Goal: Information Seeking & Learning: Learn about a topic

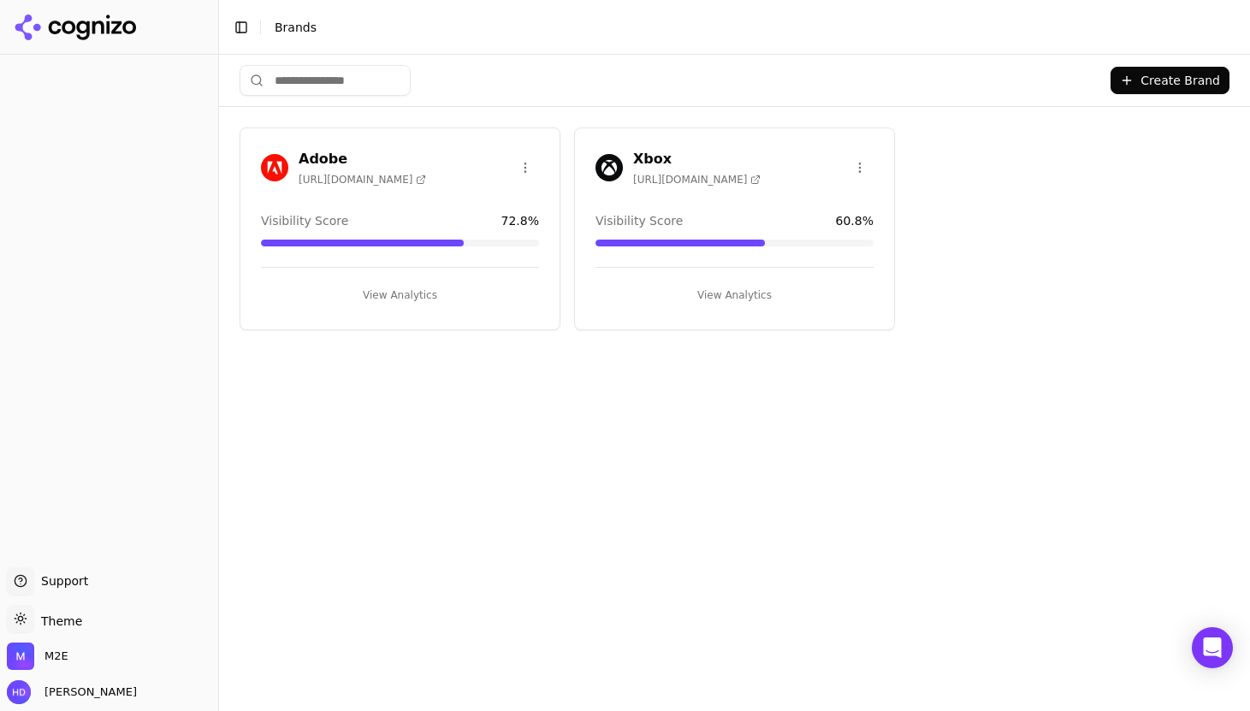
click at [639, 151] on h3 "Xbox" at bounding box center [696, 159] width 127 height 21
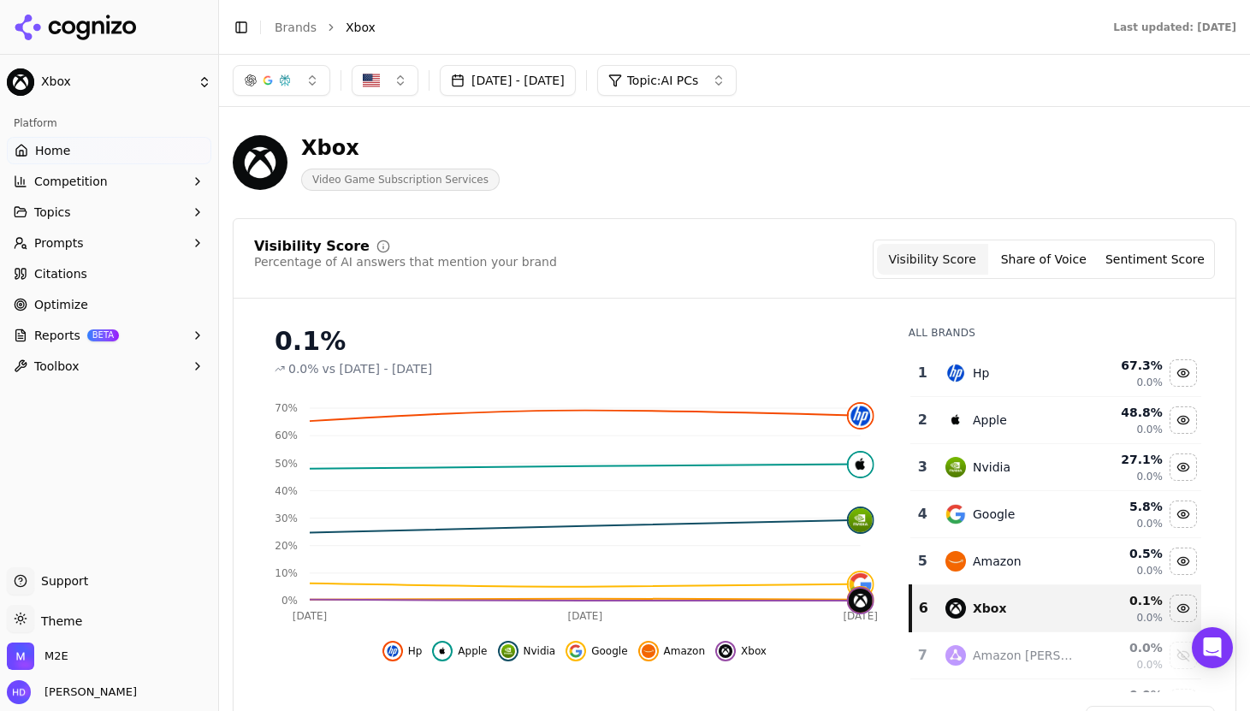
click at [63, 215] on span "Topics" at bounding box center [52, 212] width 37 height 17
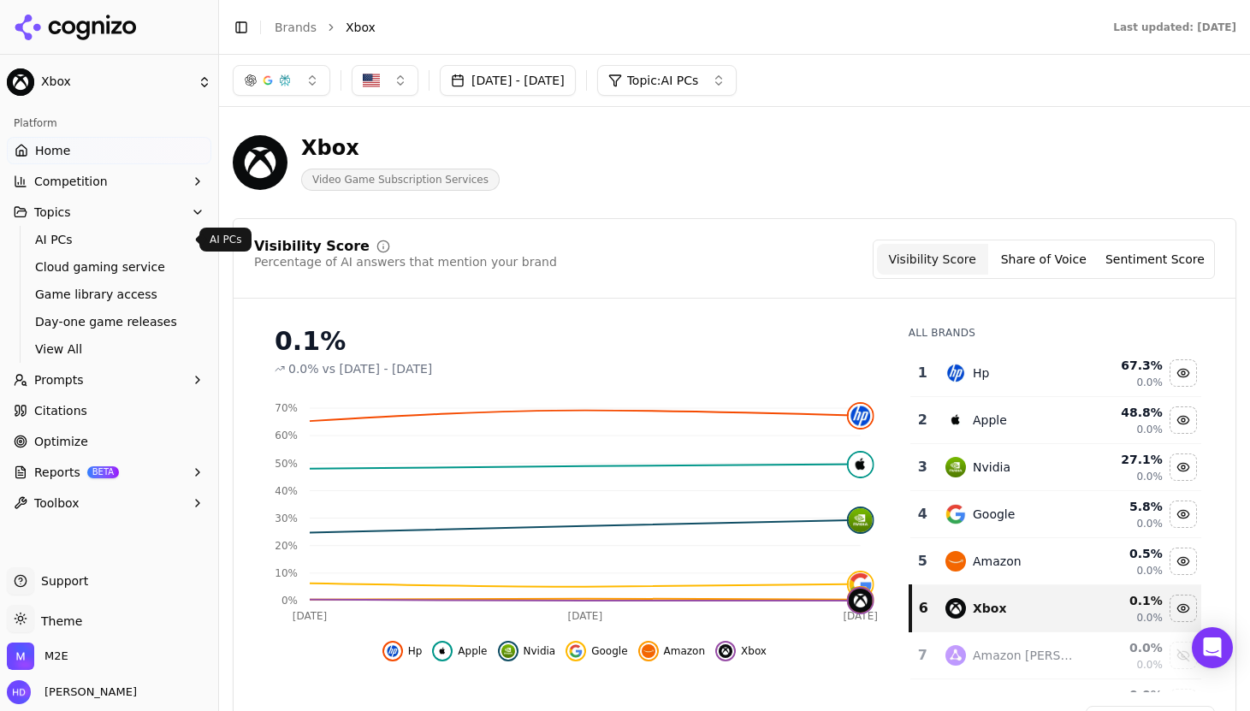
click at [62, 236] on span "AI PCs" at bounding box center [109, 239] width 149 height 17
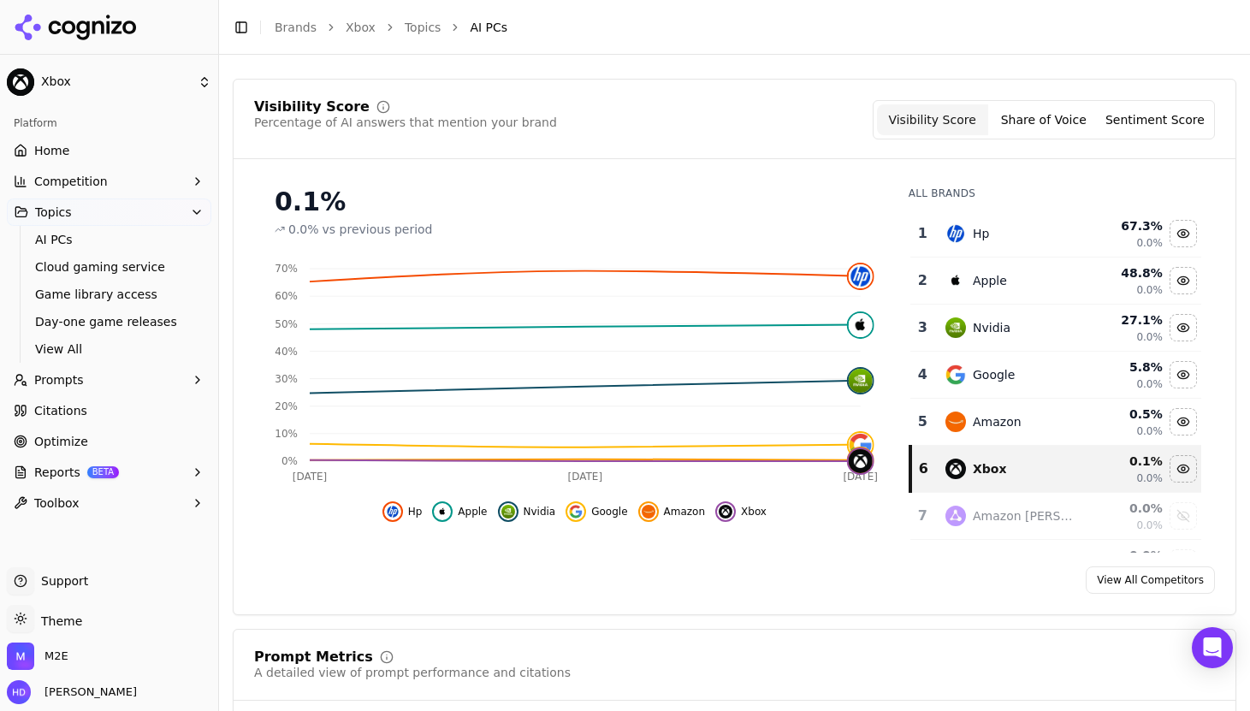
scroll to position [114, 0]
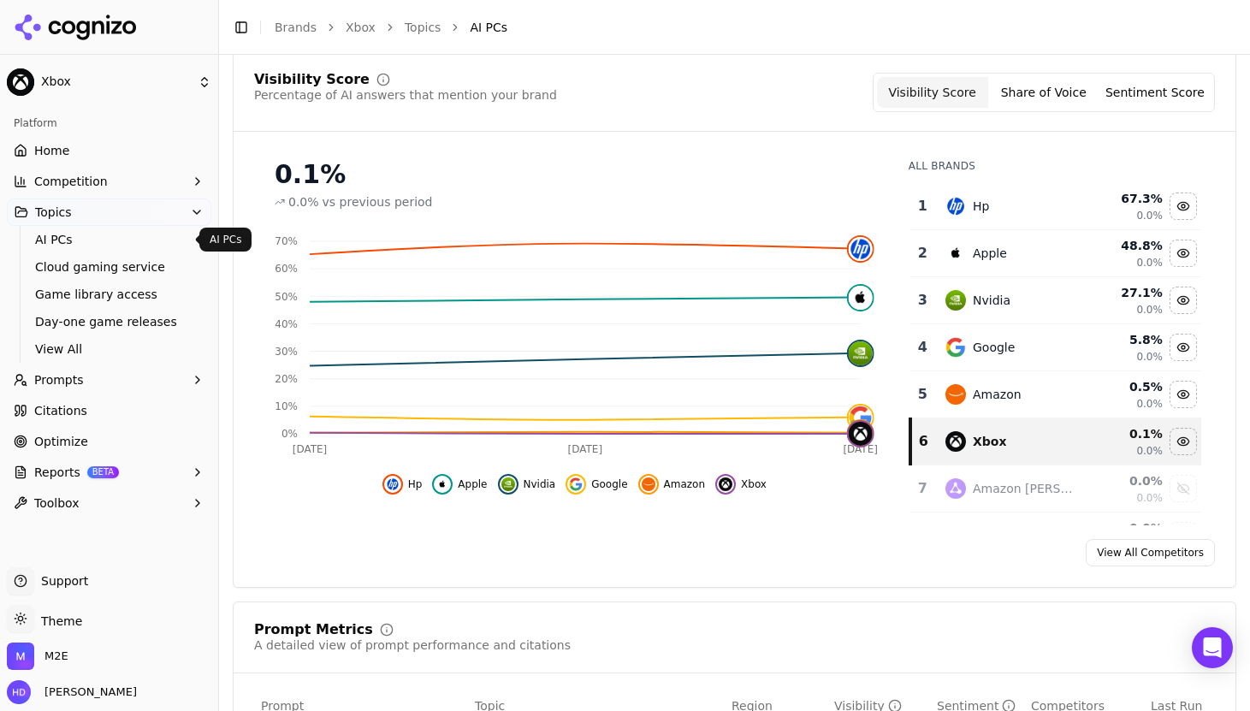
click at [60, 180] on span "Competition" at bounding box center [71, 181] width 74 height 17
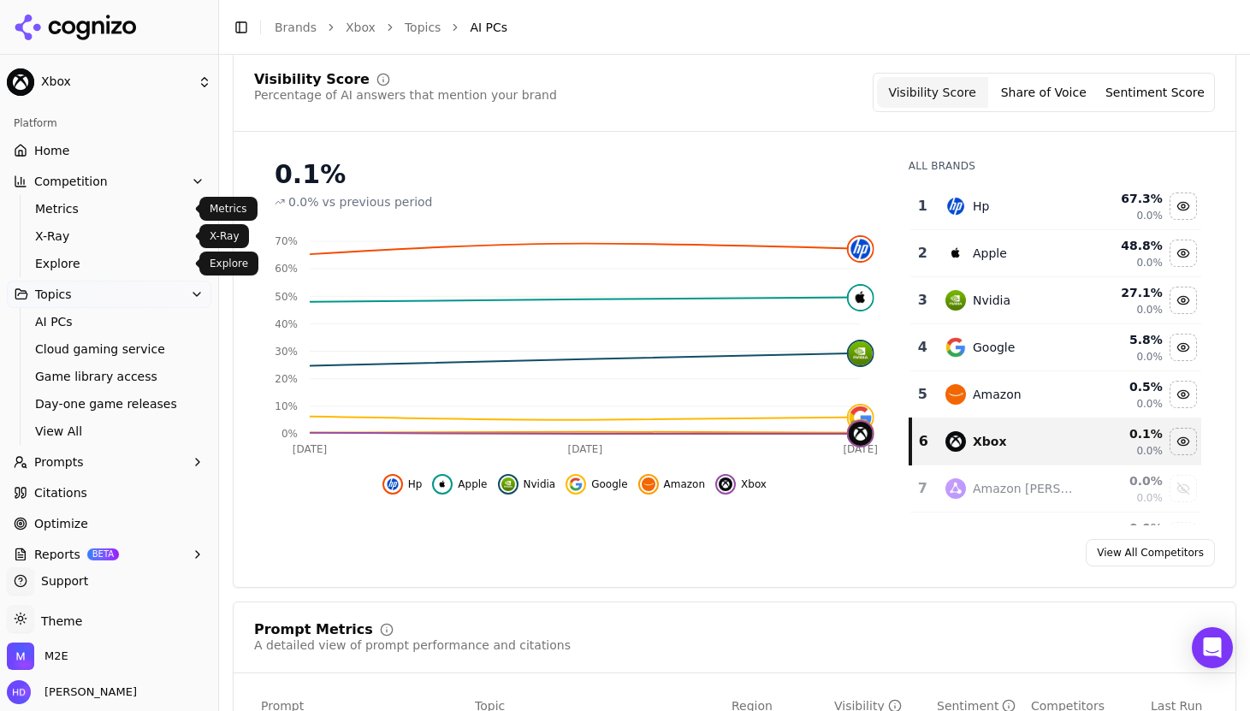
click at [62, 261] on span "Explore" at bounding box center [109, 263] width 149 height 17
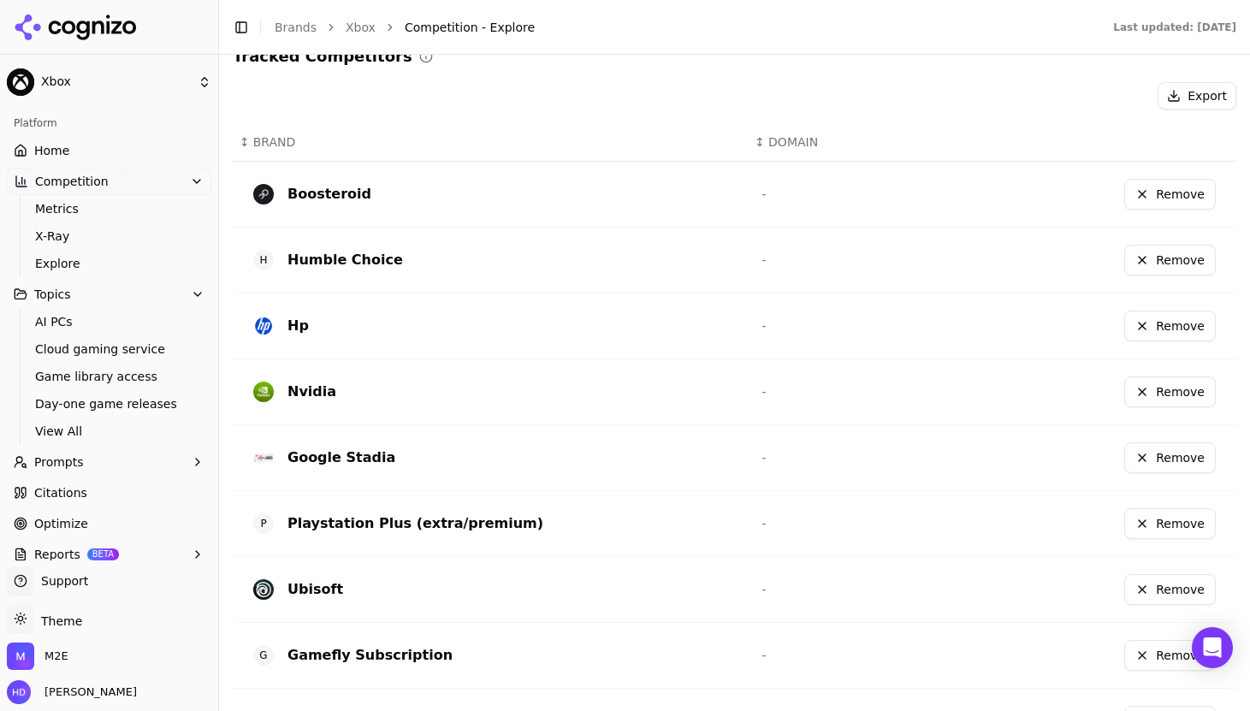
scroll to position [406, 0]
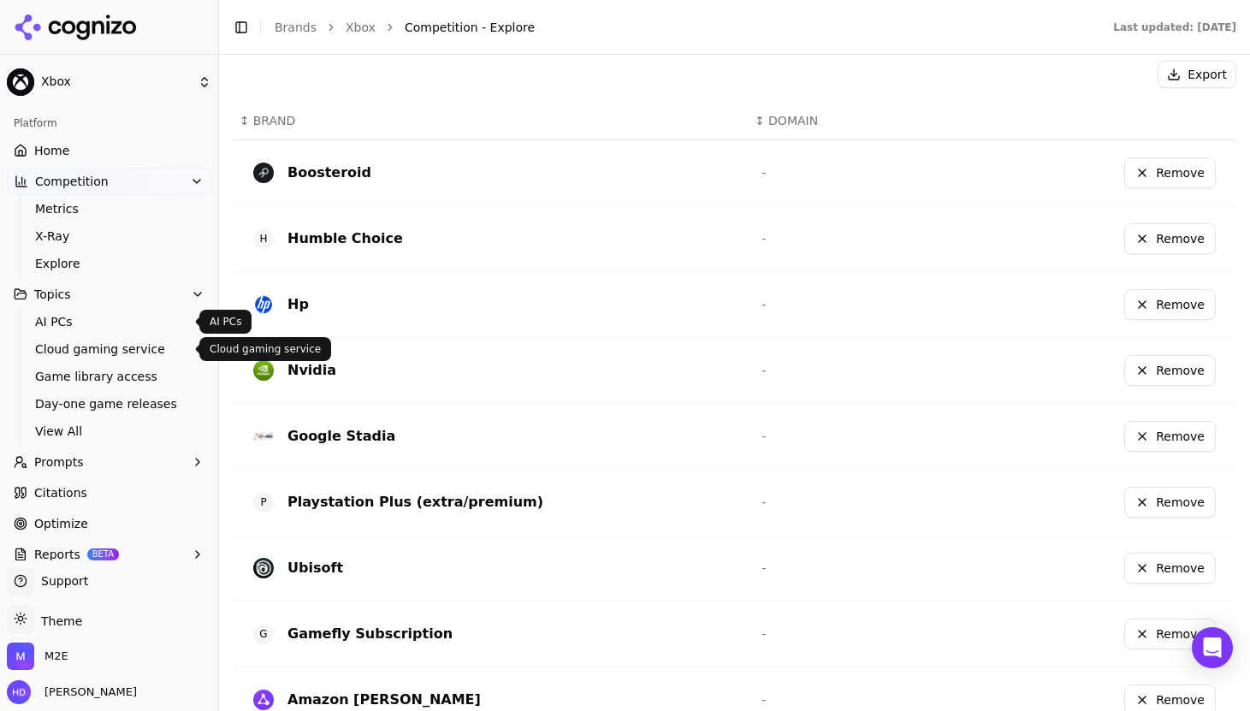
click at [66, 354] on span "Cloud gaming service" at bounding box center [109, 348] width 149 height 17
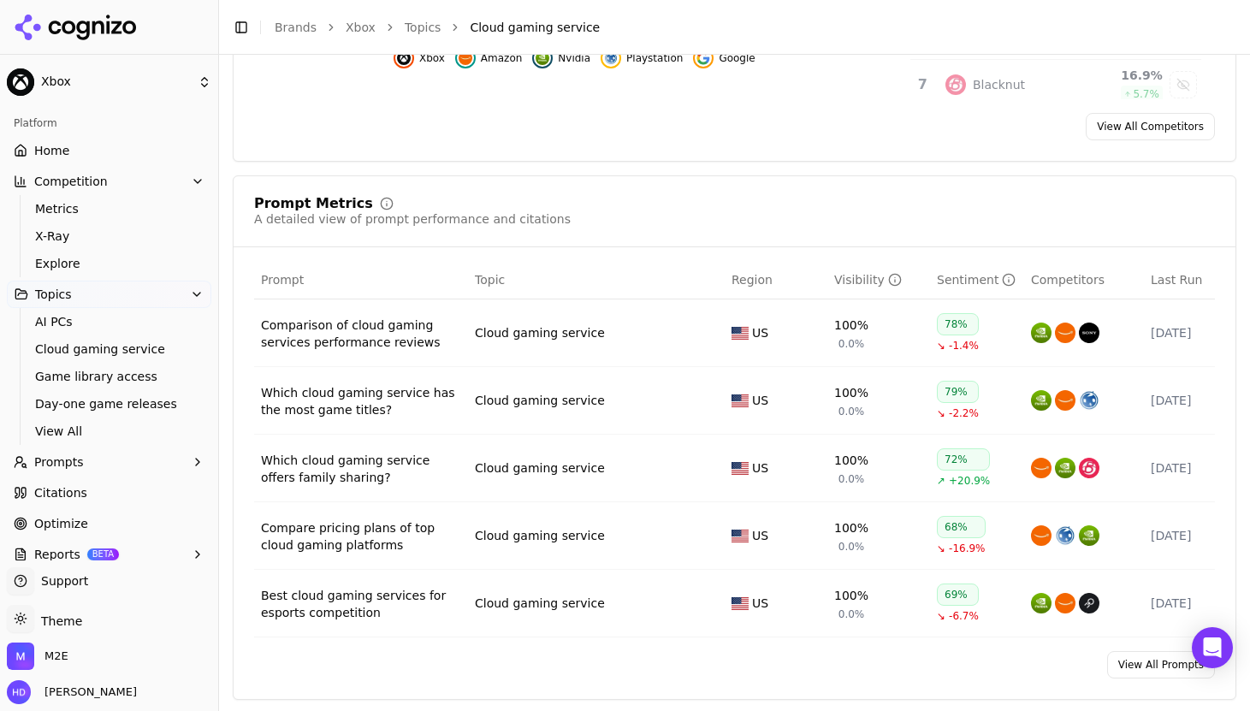
scroll to position [541, 0]
click at [1166, 123] on link "View All Competitors" at bounding box center [1149, 124] width 129 height 27
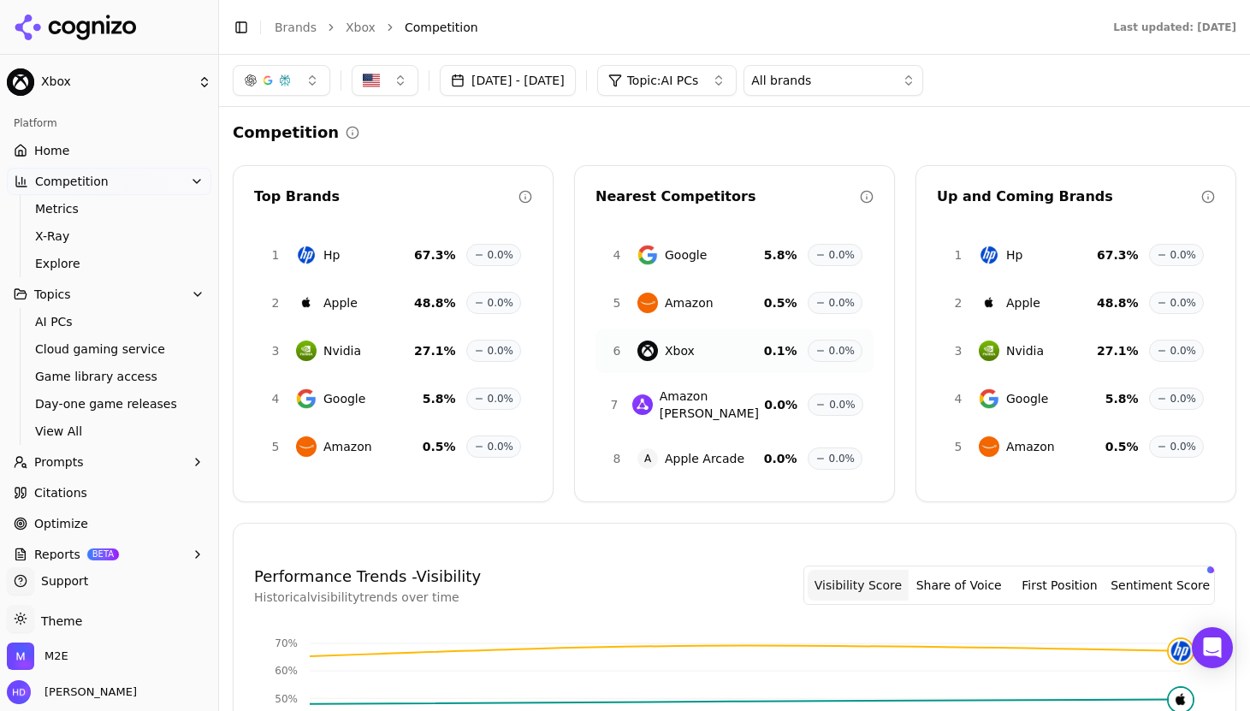
click at [699, 74] on span "Topic: AI PCs" at bounding box center [663, 80] width 72 height 17
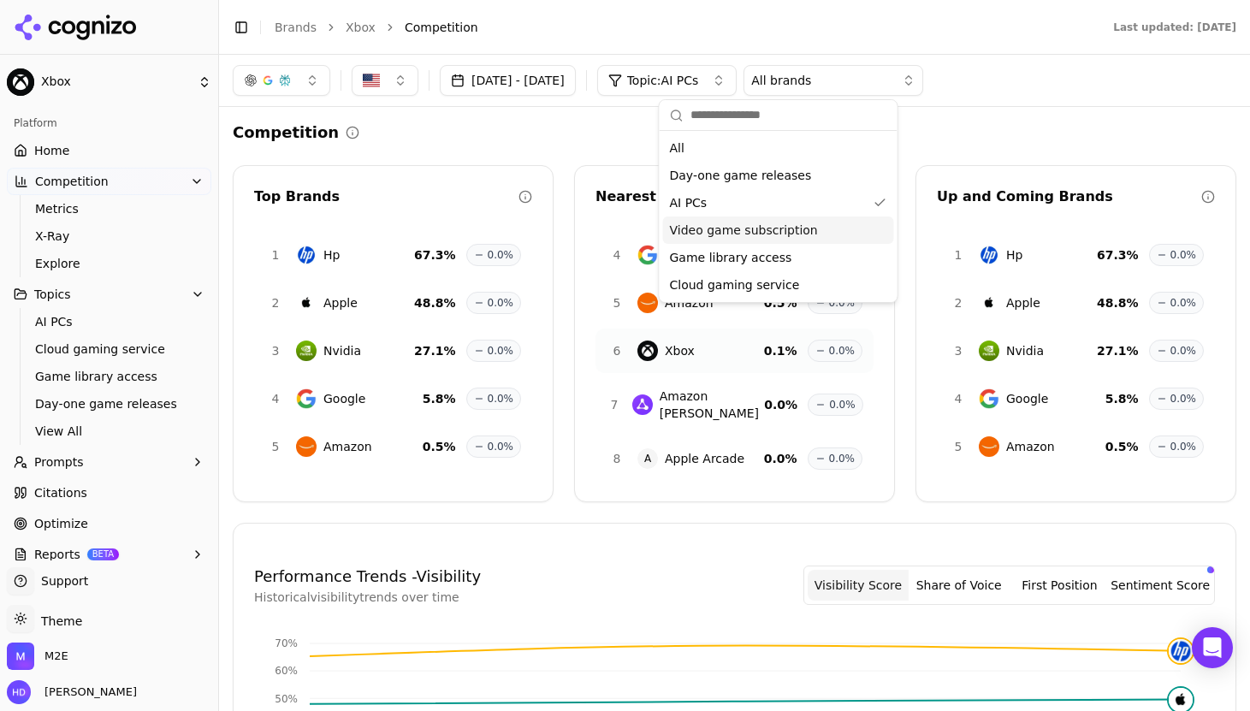
click at [715, 235] on span "Video game subscription" at bounding box center [744, 230] width 148 height 17
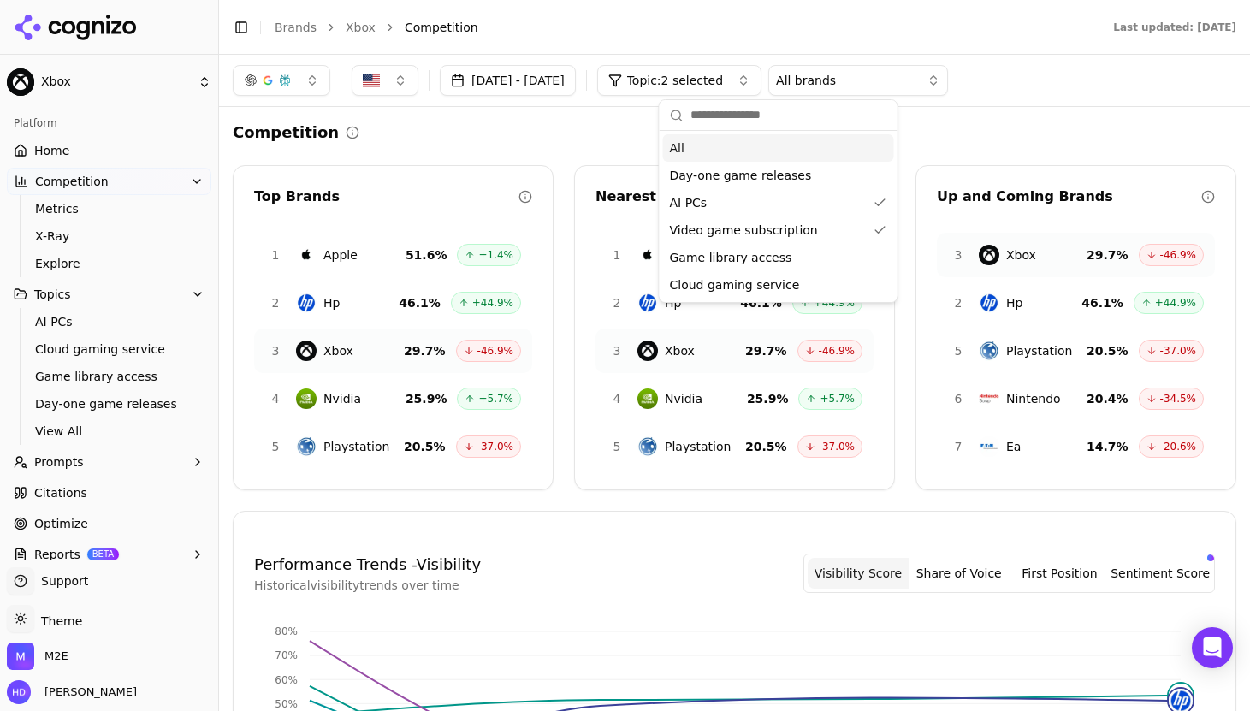
click at [610, 127] on div "Competition" at bounding box center [734, 133] width 1003 height 24
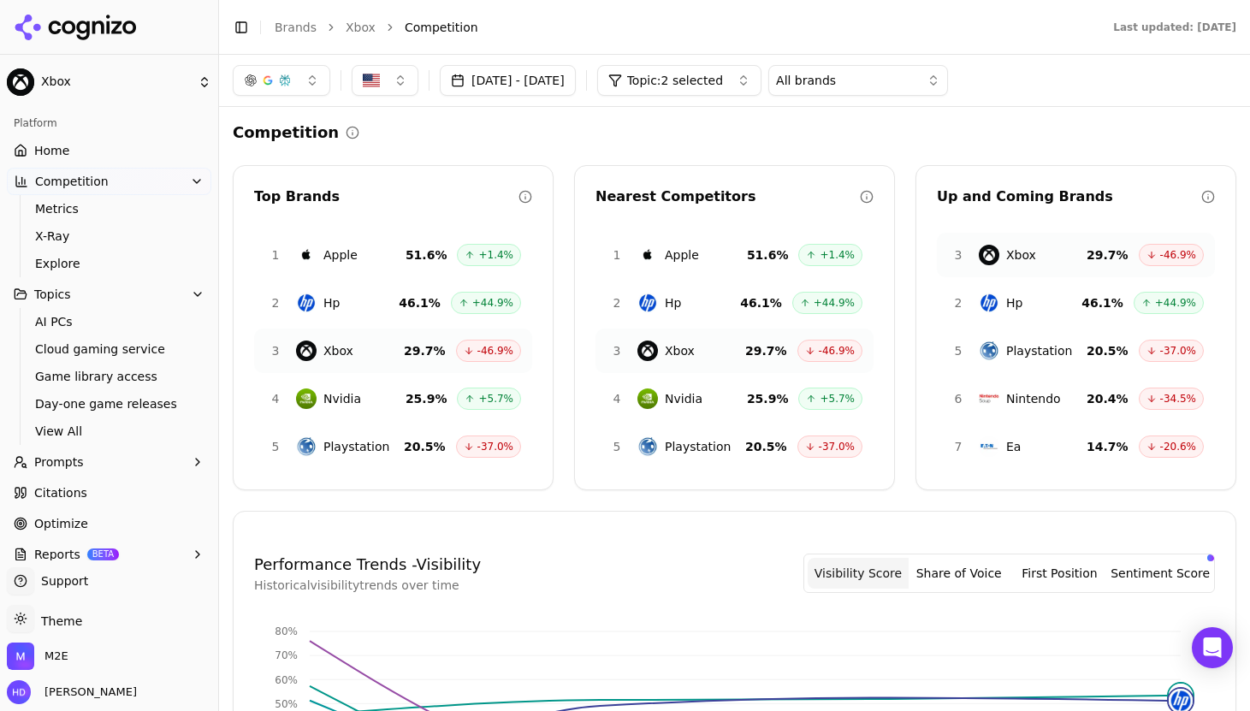
click at [723, 77] on span "Topic: 2 selected" at bounding box center [675, 80] width 96 height 17
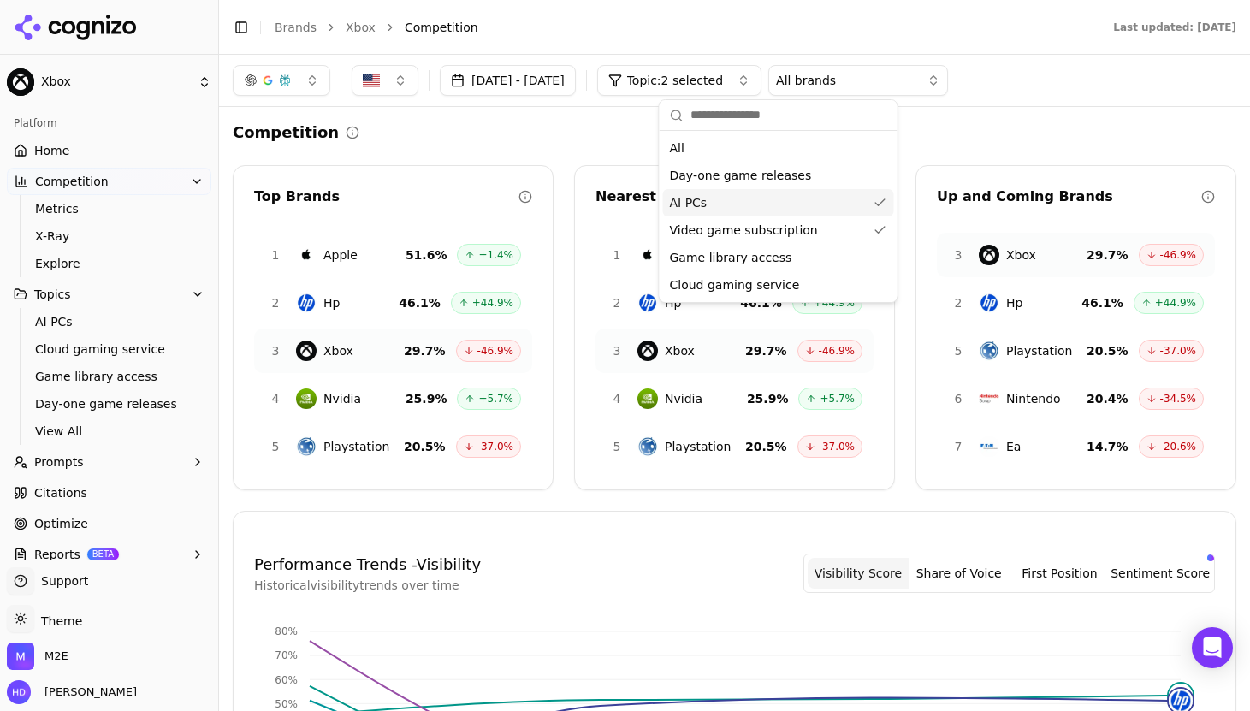
click at [730, 202] on div "AI PCs" at bounding box center [778, 202] width 231 height 27
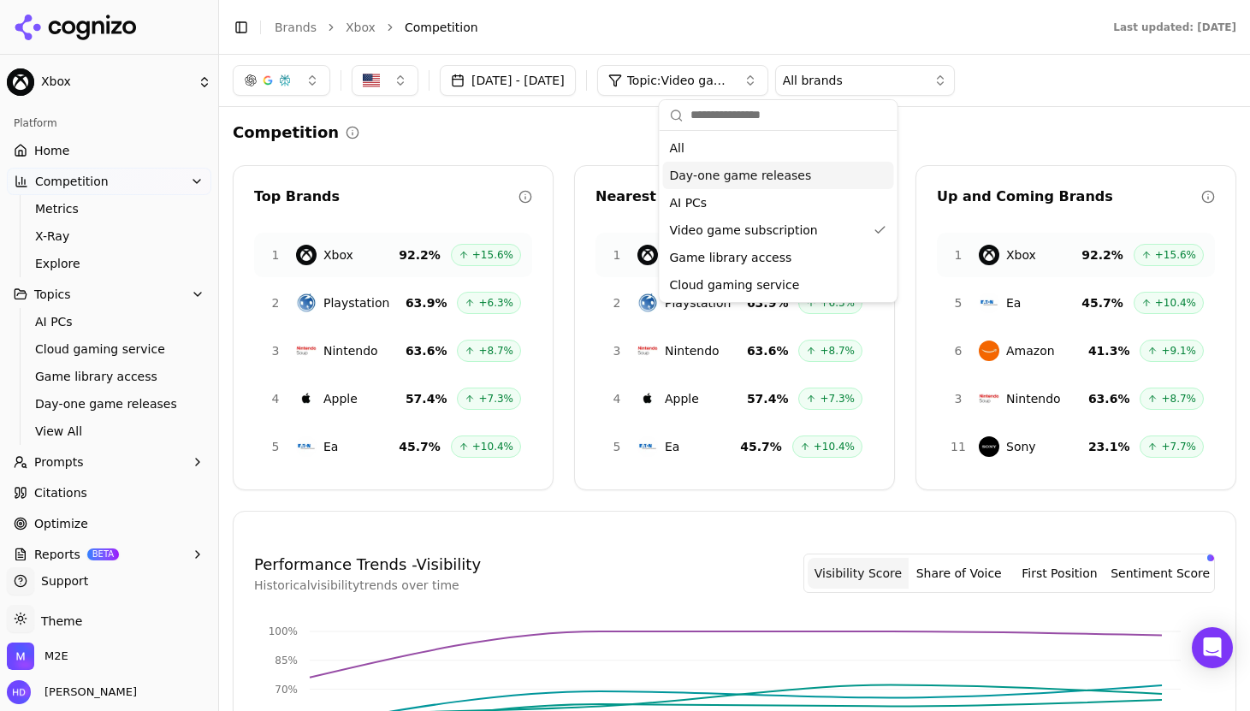
click at [559, 139] on div "Competition" at bounding box center [734, 133] width 1003 height 24
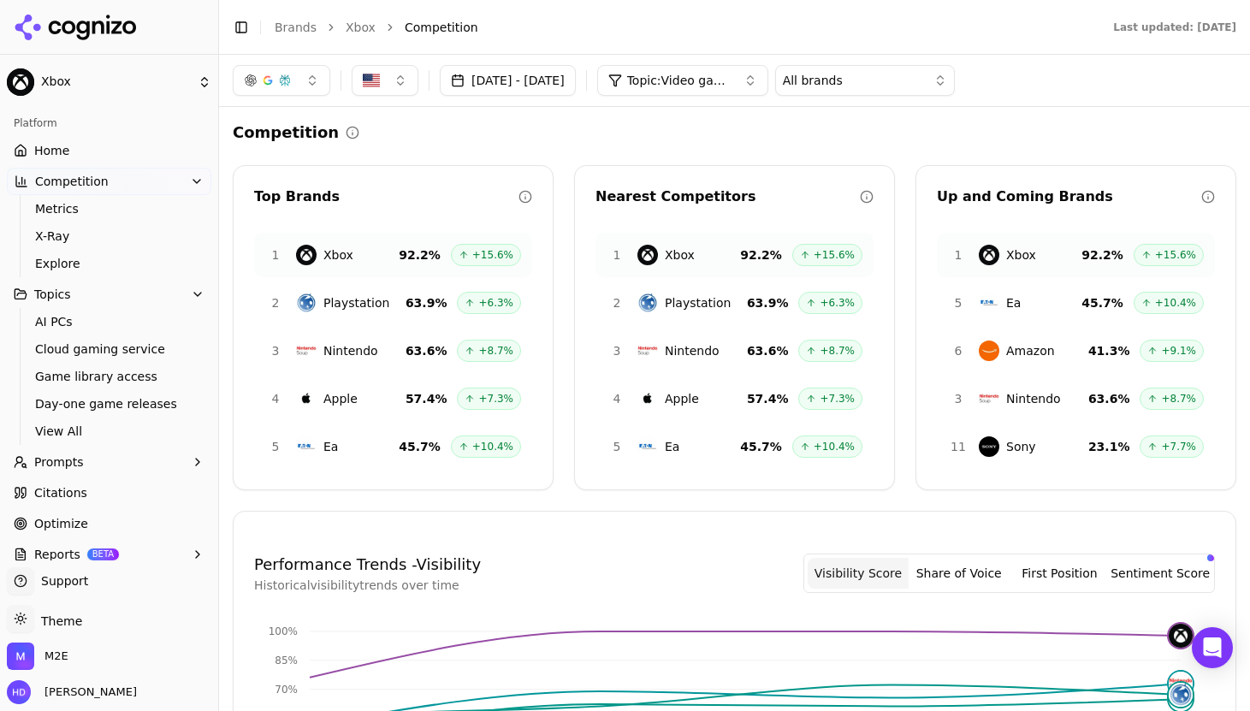
click at [736, 90] on button "Topic: Video game subscription" at bounding box center [682, 80] width 171 height 31
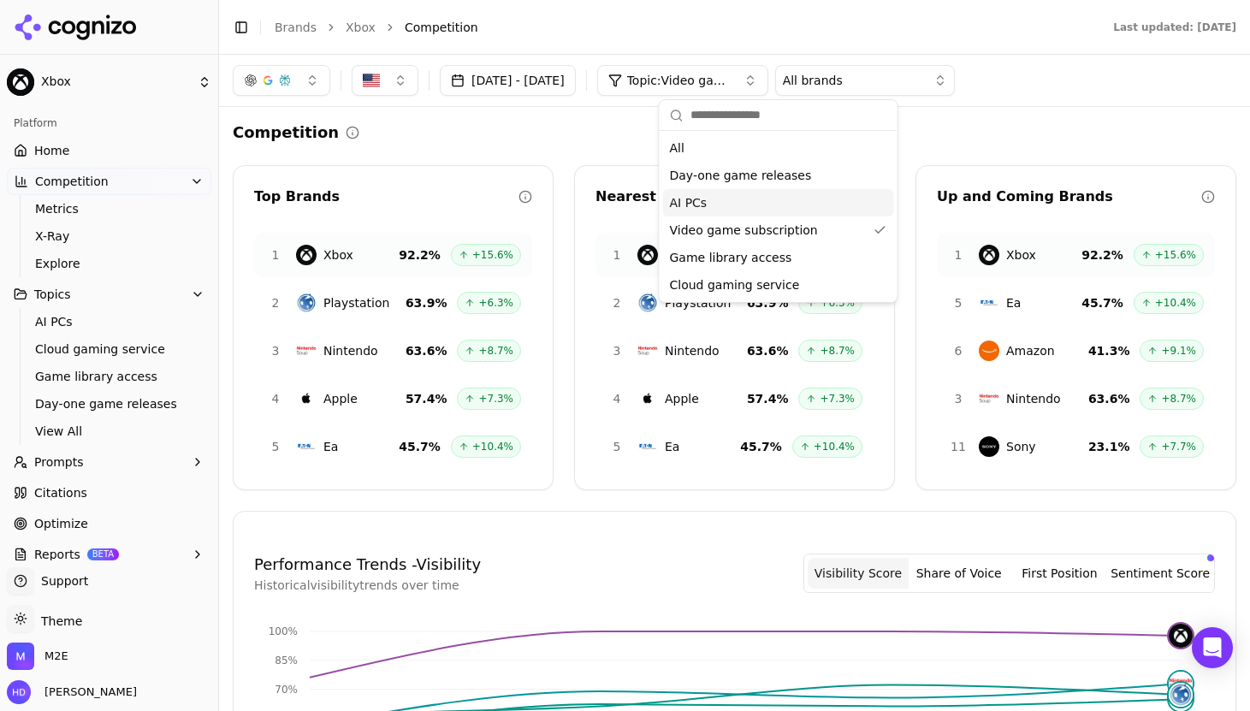
click at [701, 205] on span "AI PCs" at bounding box center [689, 202] width 38 height 17
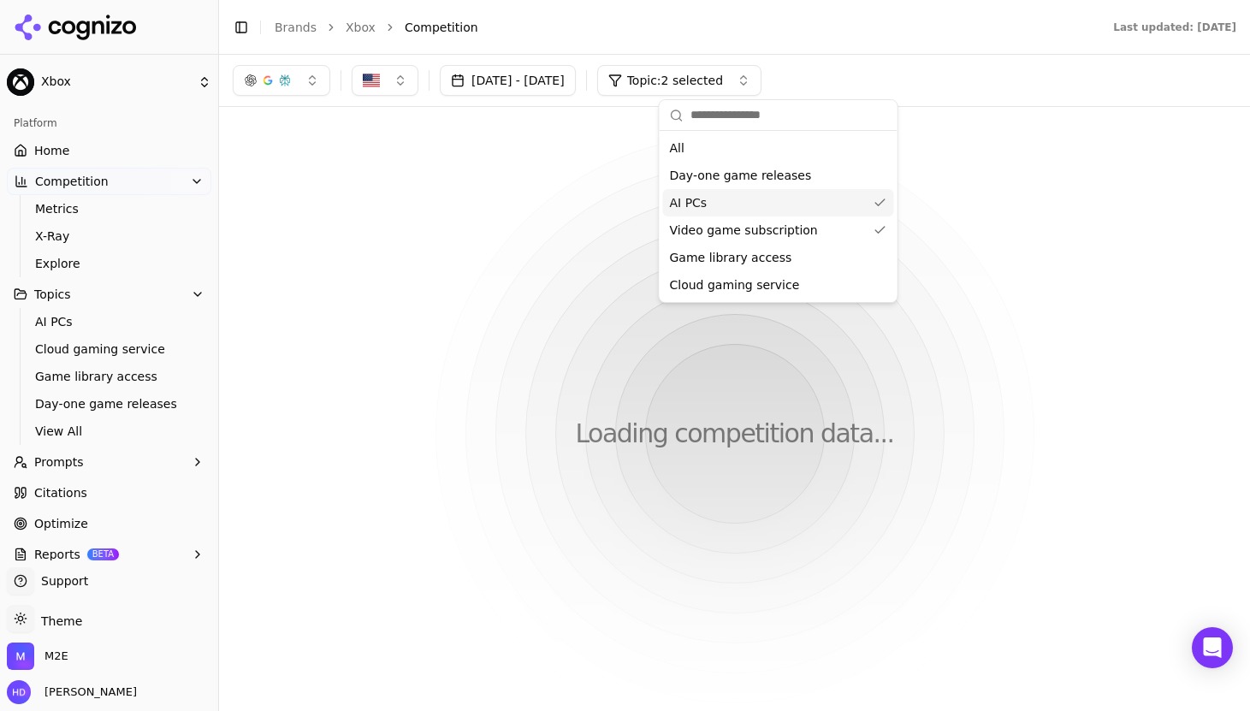
click at [717, 227] on span "Video game subscription" at bounding box center [744, 230] width 148 height 17
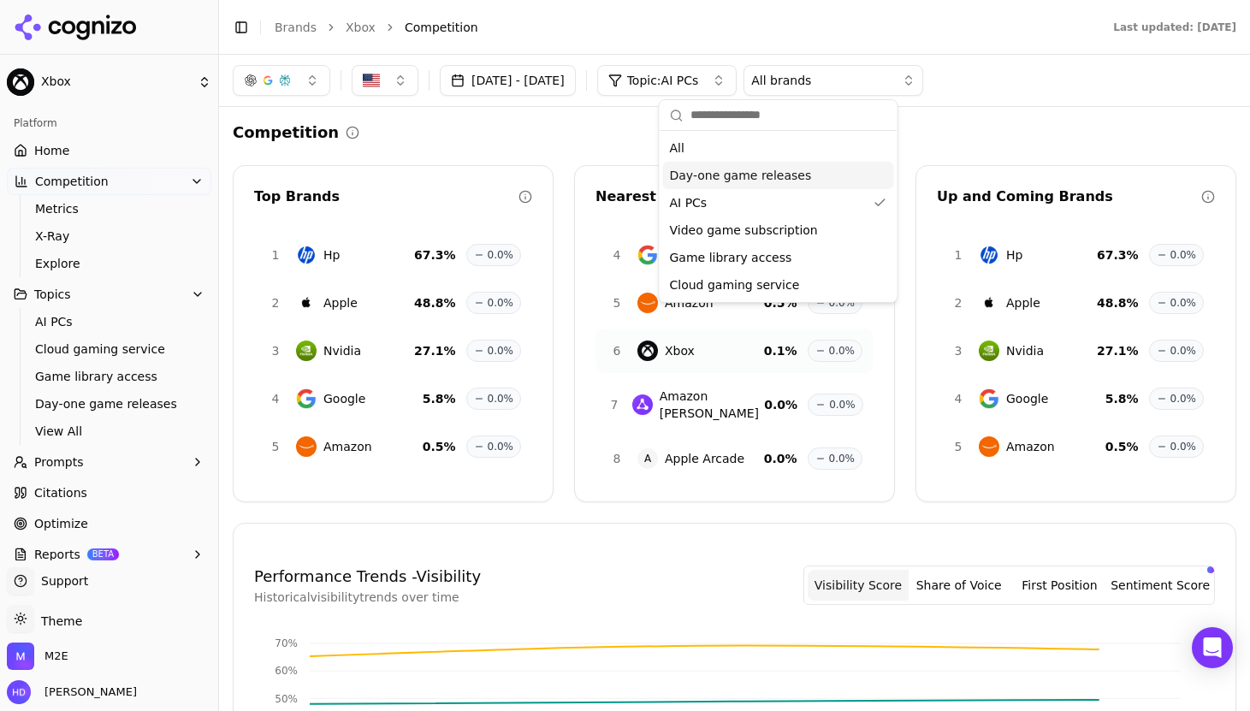
click at [560, 135] on div "Competition" at bounding box center [734, 133] width 1003 height 24
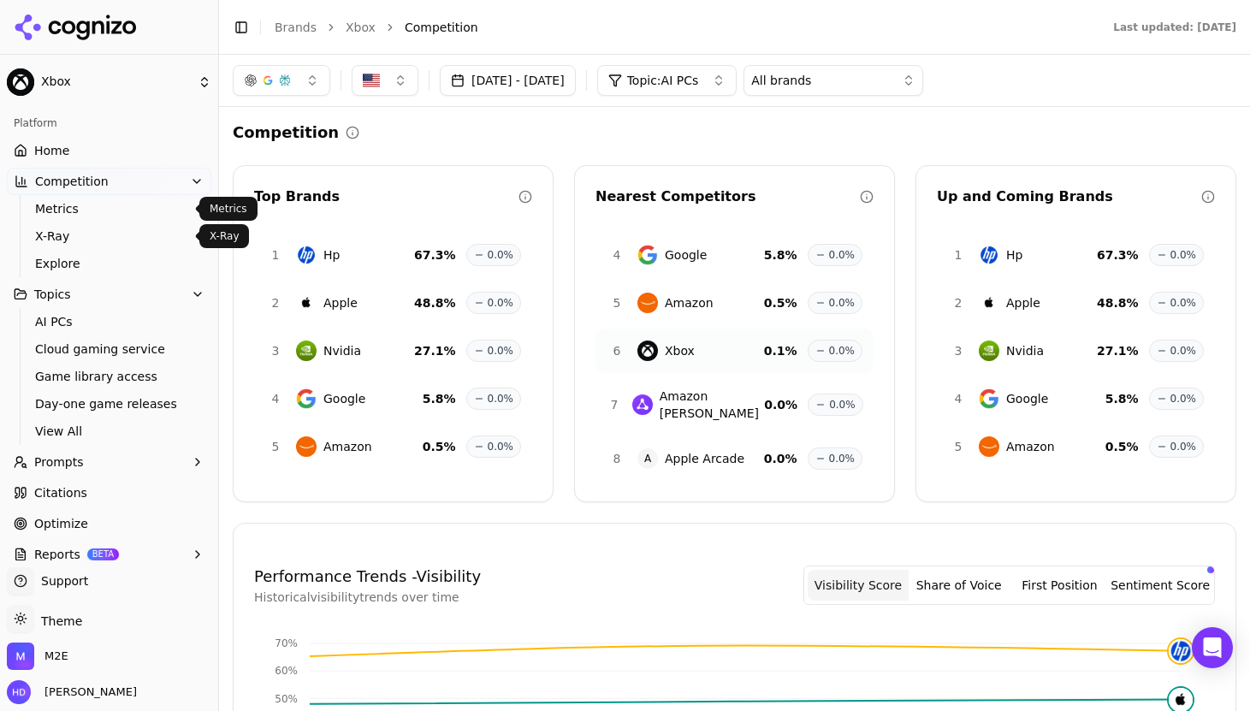
click at [56, 232] on span "X-Ray" at bounding box center [109, 236] width 149 height 17
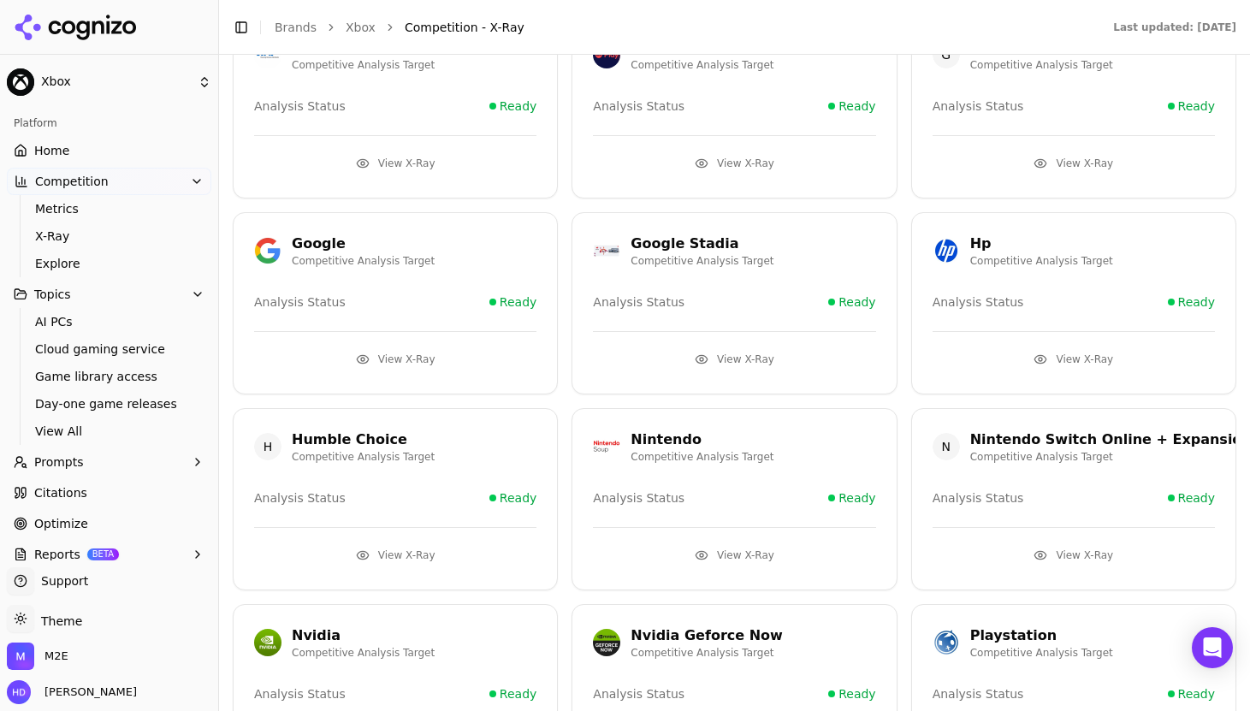
scroll to position [494, 0]
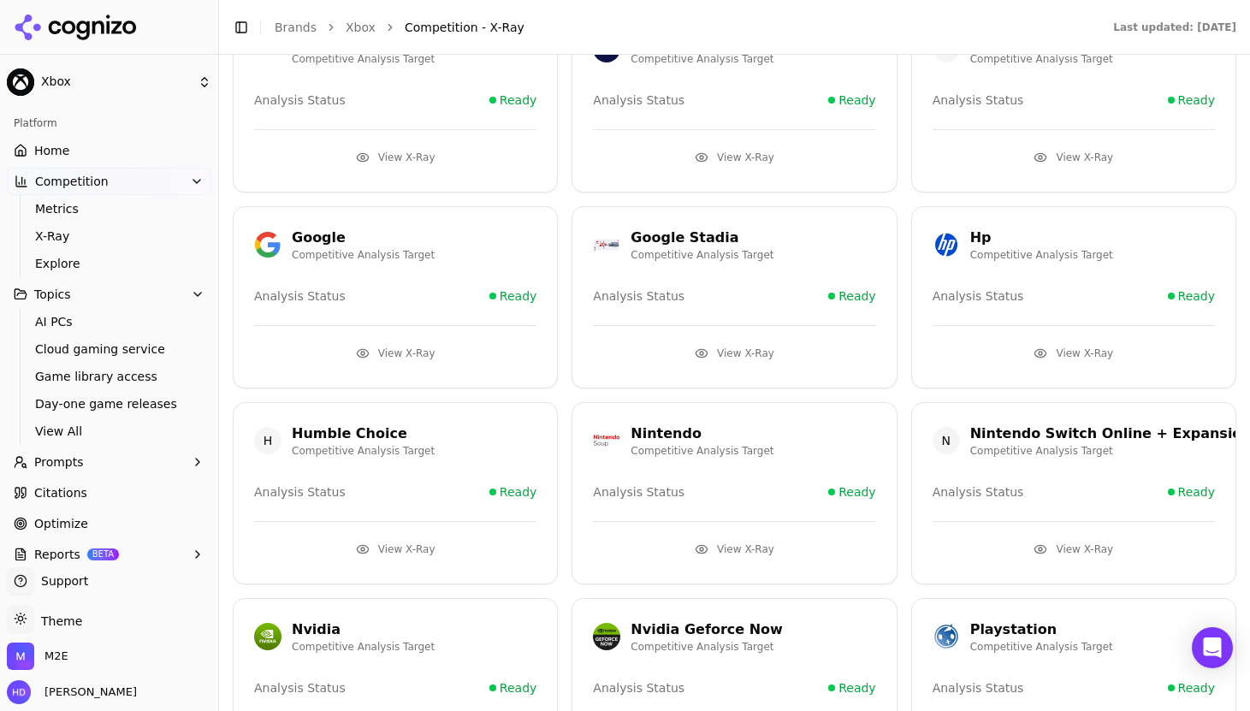
click at [1065, 353] on button "View X-Ray" at bounding box center [1073, 353] width 282 height 27
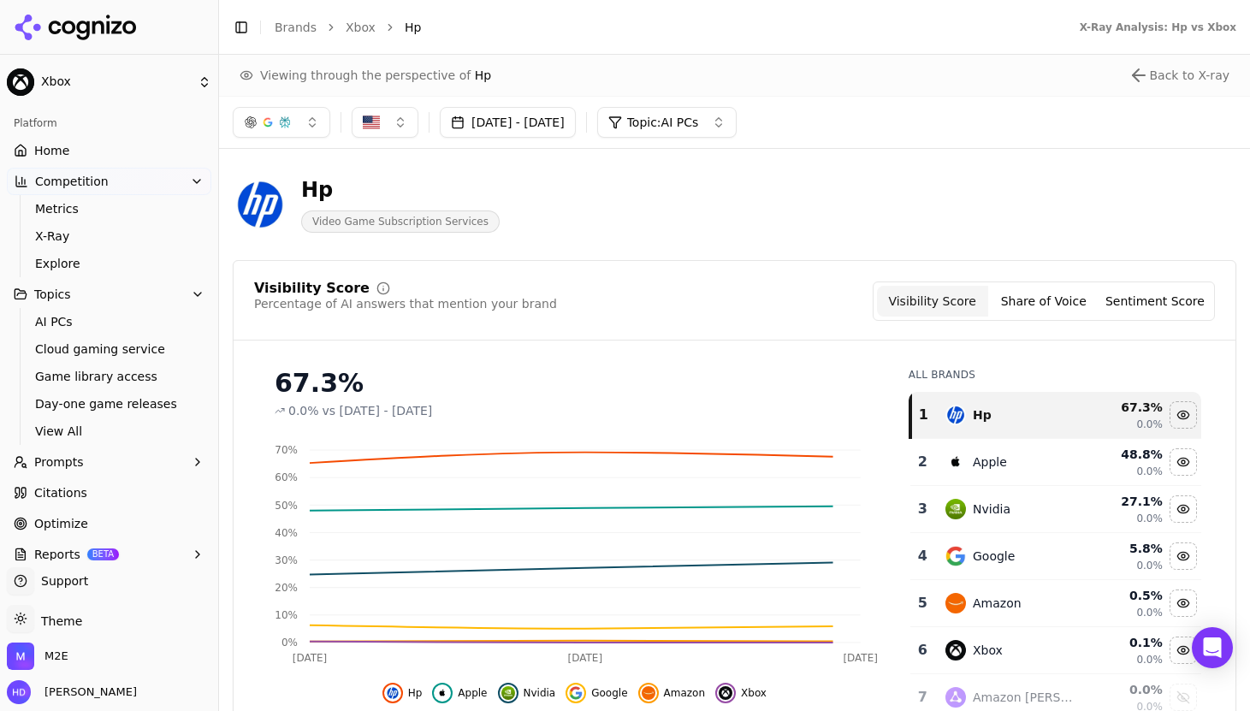
click at [737, 126] on button "Topic: AI PCs" at bounding box center [667, 122] width 140 height 31
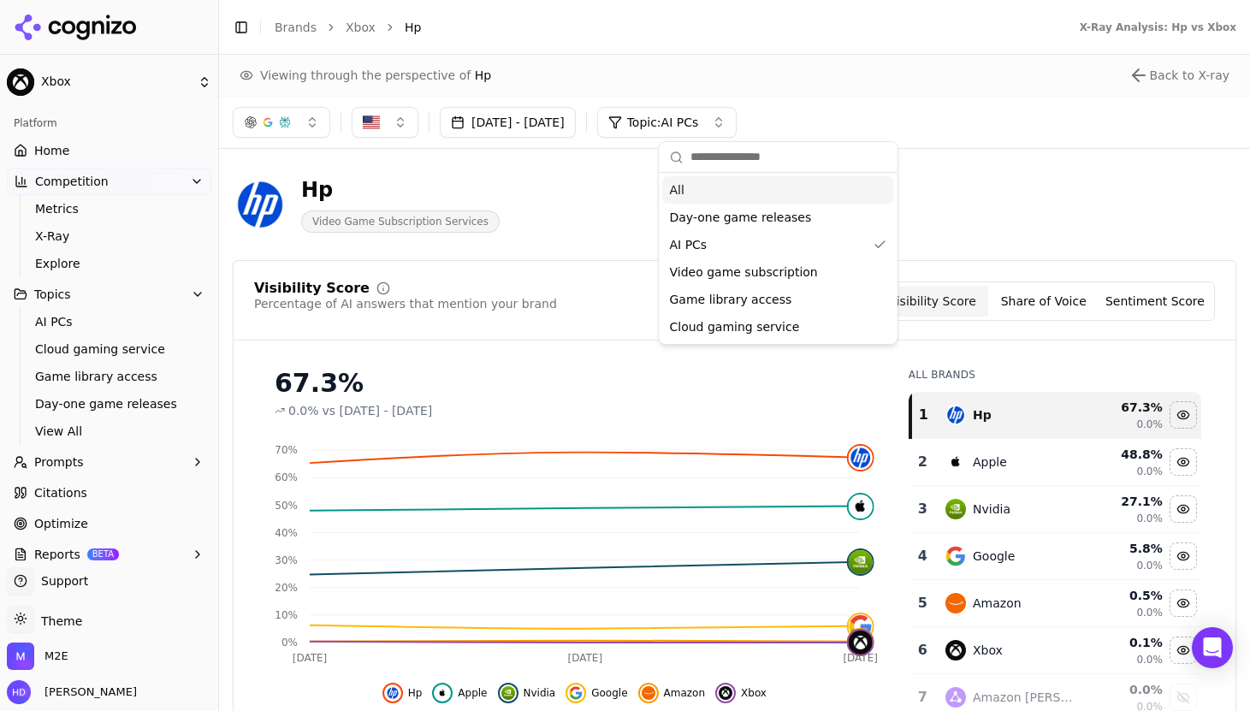
click at [881, 120] on div "[DATE] - [DATE] Topic: AI PCs" at bounding box center [734, 122] width 1003 height 31
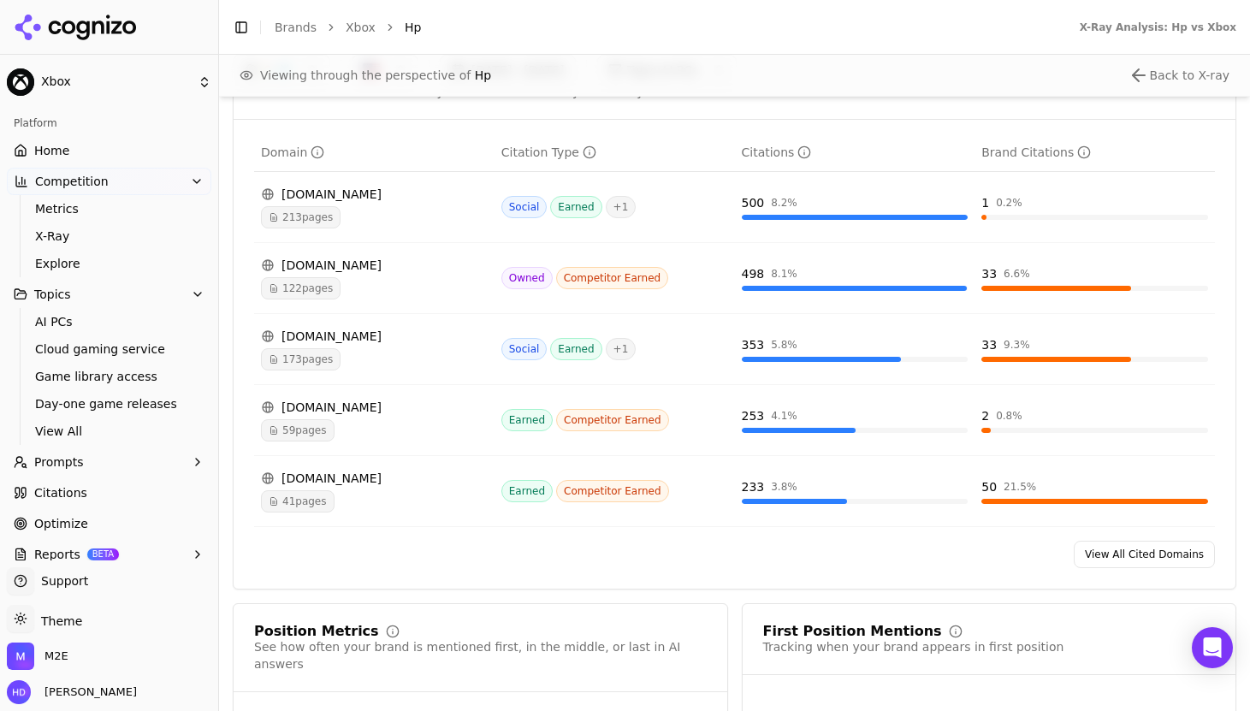
scroll to position [1884, 0]
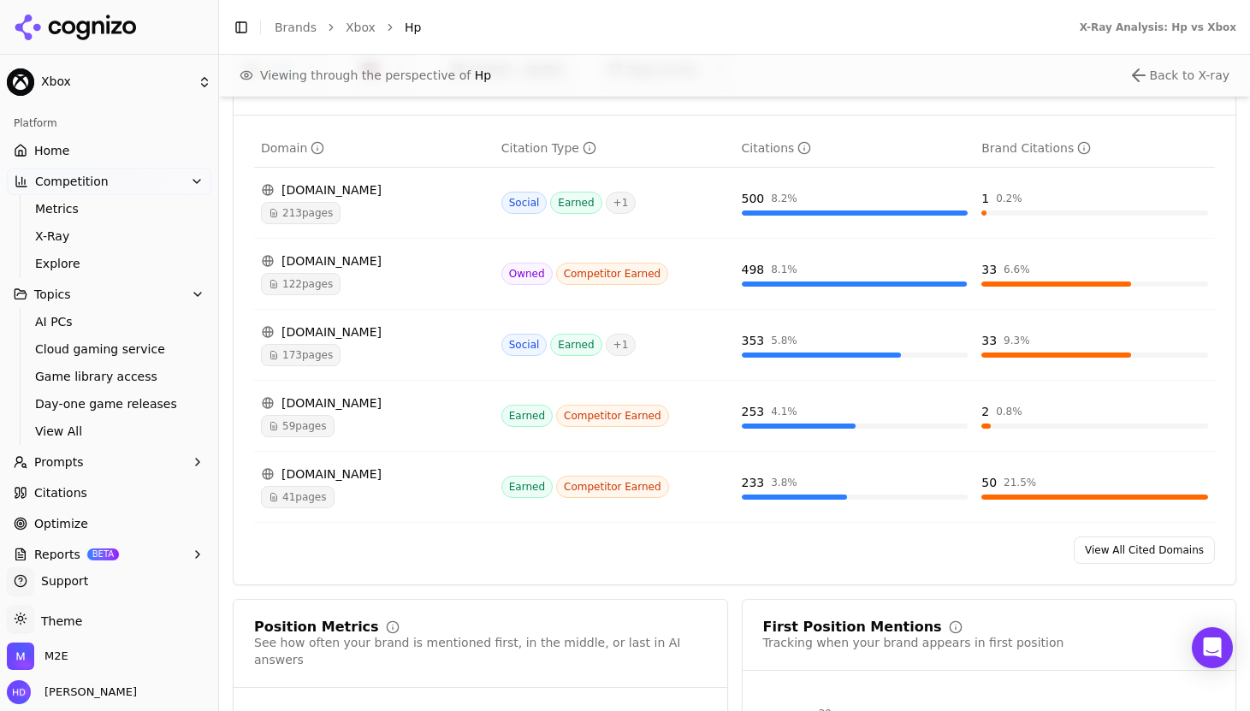
click at [420, 202] on div "213 pages" at bounding box center [374, 213] width 227 height 22
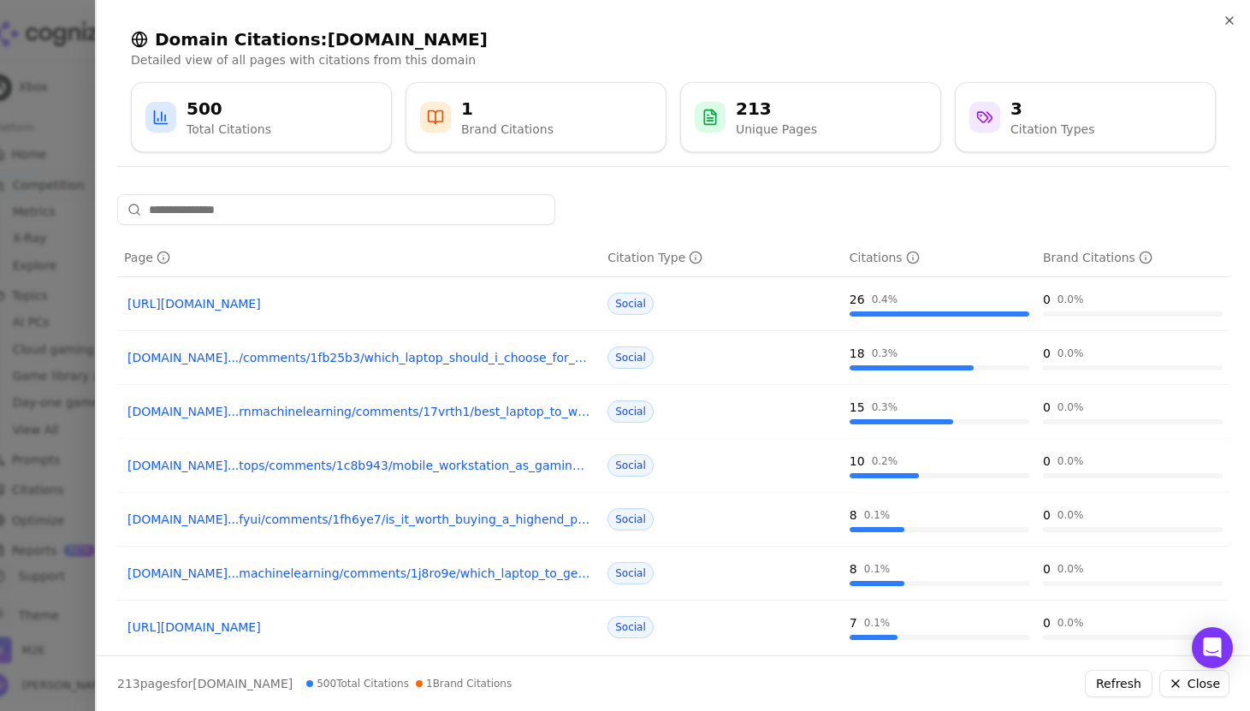
click at [100, 52] on div "Domain Citations: [DOMAIN_NAME] Detailed view of all pages with citations from …" at bounding box center [673, 90] width 1153 height 180
click at [63, 62] on div at bounding box center [625, 355] width 1250 height 711
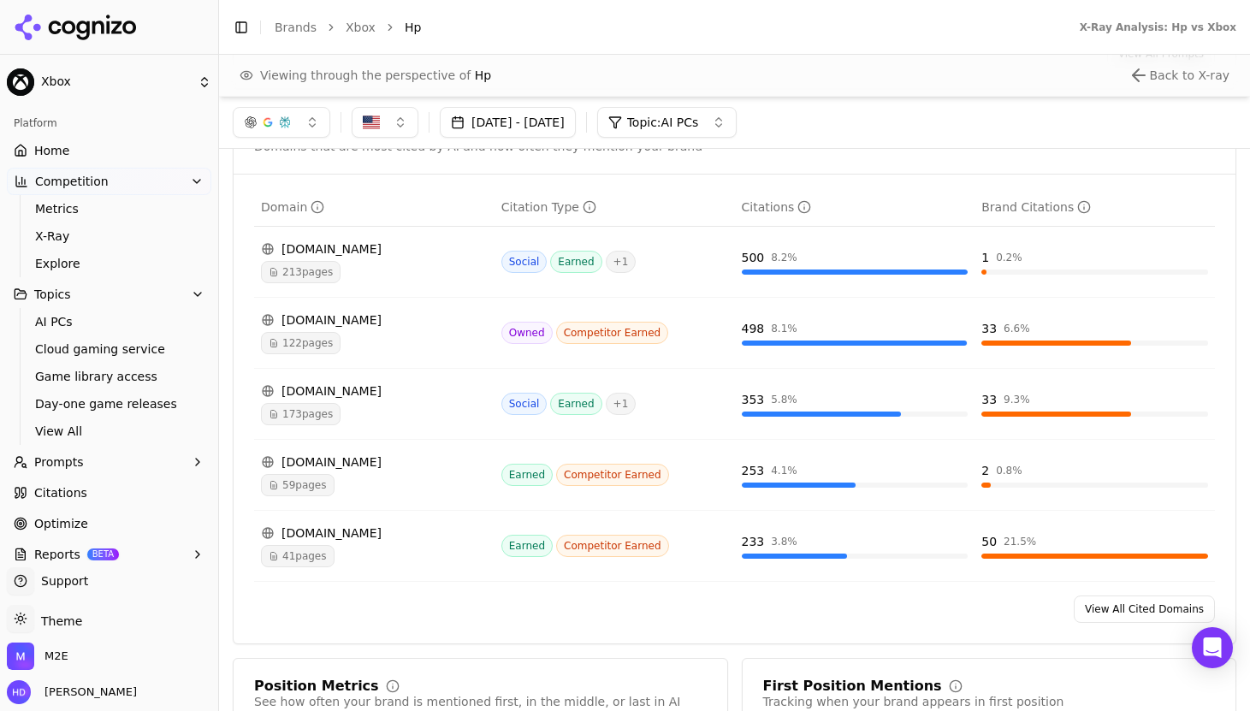
scroll to position [1823, 0]
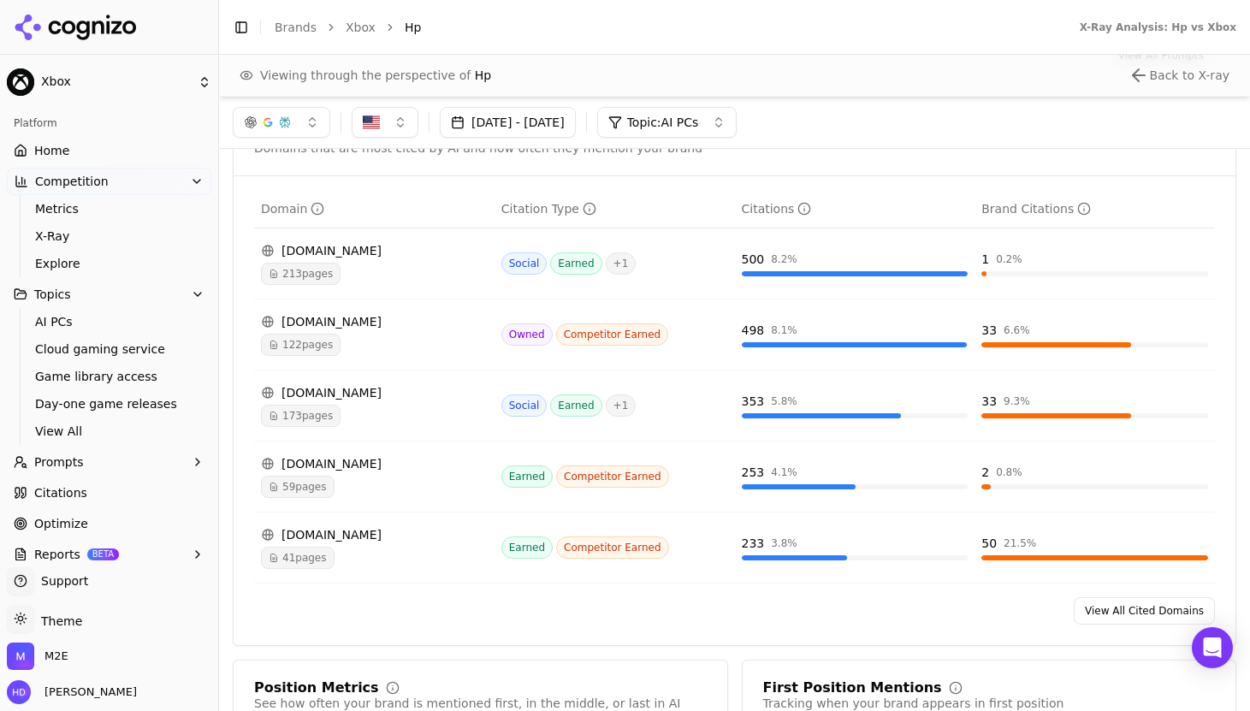
click at [841, 108] on div "[DATE] - [DATE] Topic: AI PCs" at bounding box center [734, 122] width 1003 height 31
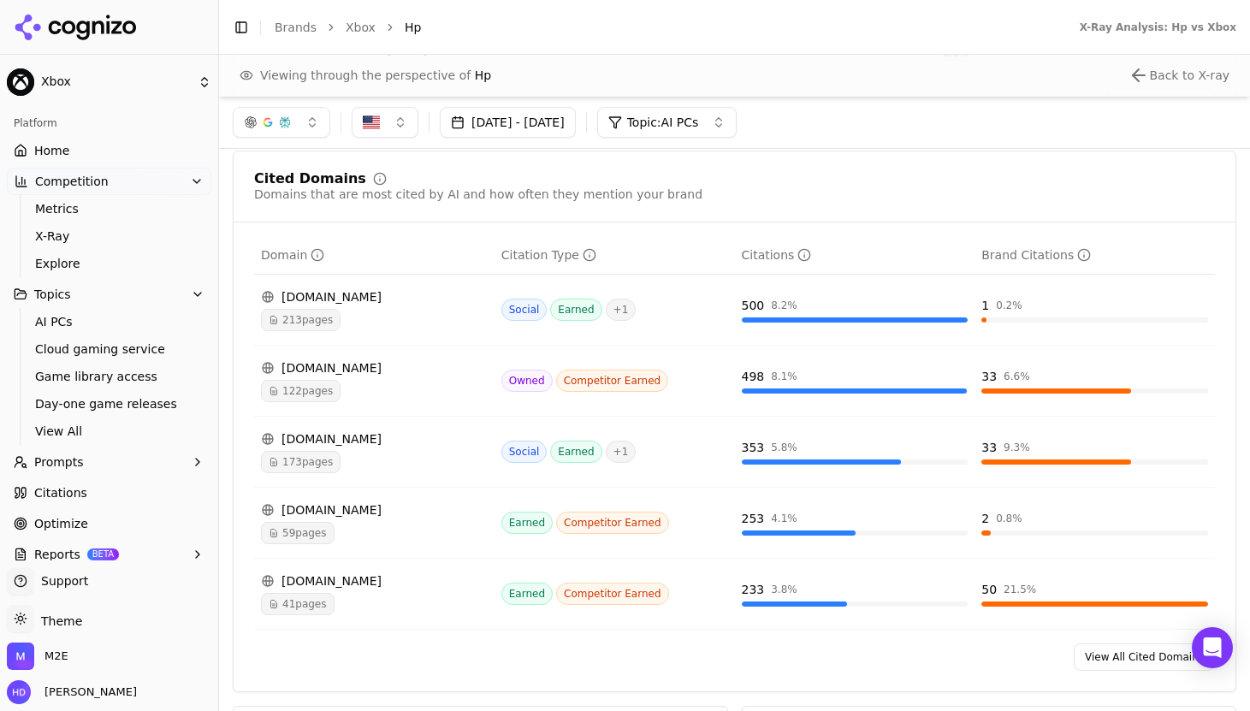
scroll to position [1775, 0]
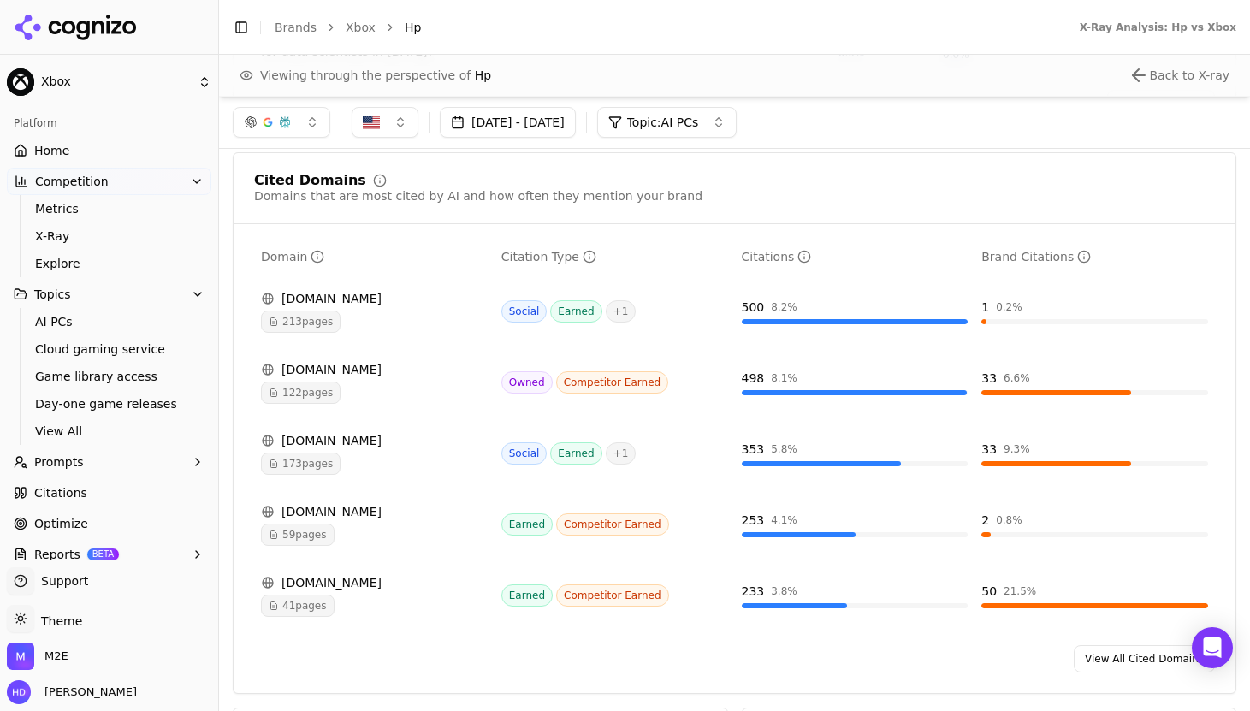
click at [874, 118] on div "[DATE] - [DATE] Topic: AI PCs" at bounding box center [734, 122] width 1003 height 31
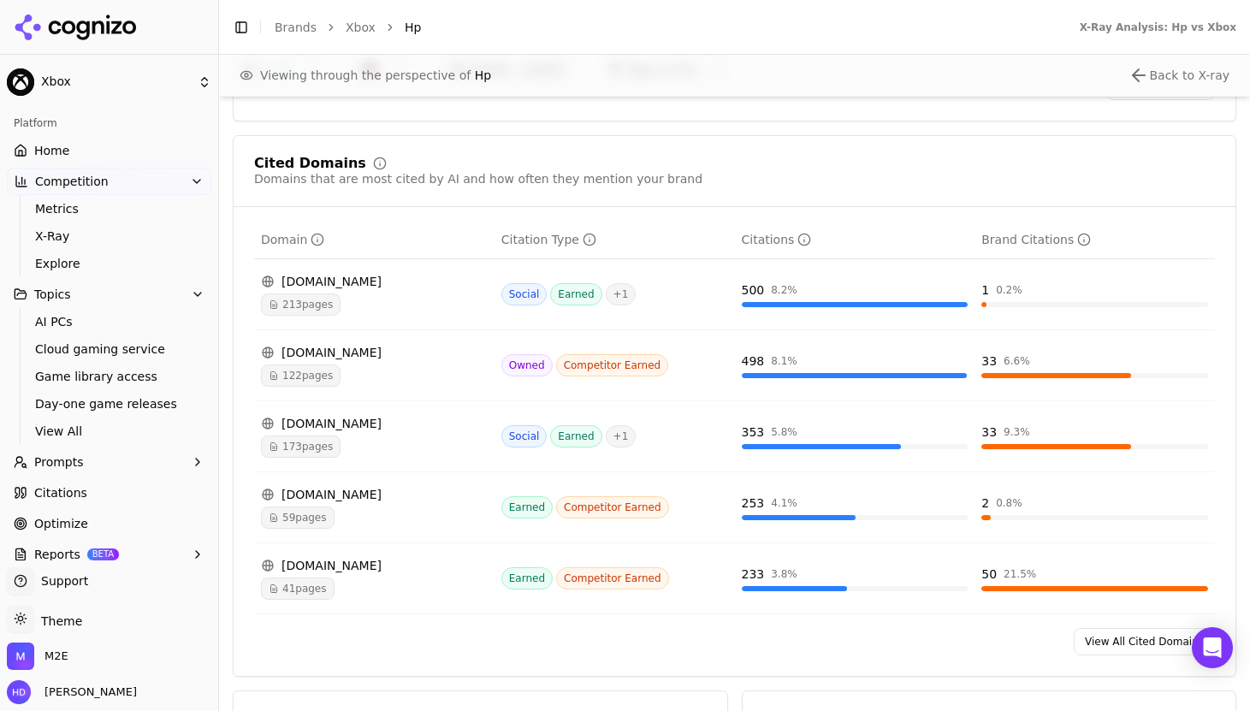
click at [874, 135] on div "Cited Domains Domains that are most cited by AI and how often they mention your…" at bounding box center [734, 405] width 1003 height 541
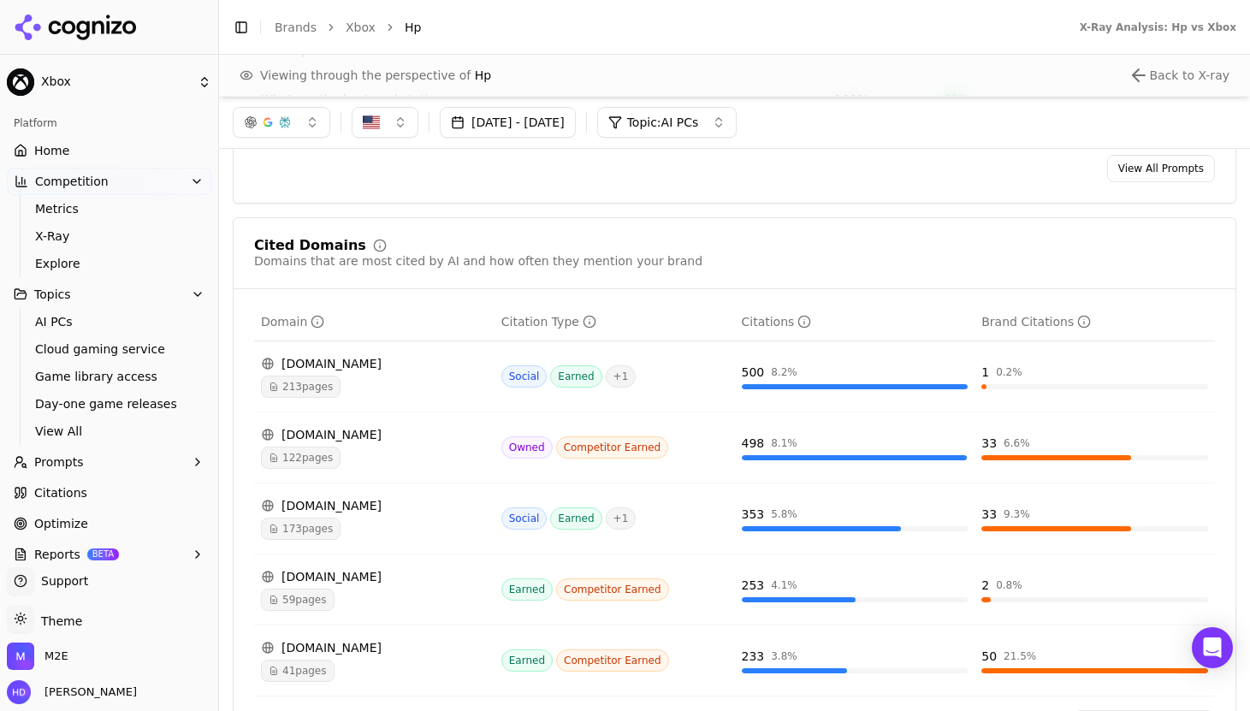
scroll to position [1709, 0]
click at [864, 114] on div "[DATE] - [DATE] Topic: AI PCs" at bounding box center [734, 122] width 1003 height 31
click at [968, 218] on div "Cited Domains Domains that are most cited by AI and how often they mention your…" at bounding box center [734, 488] width 1003 height 541
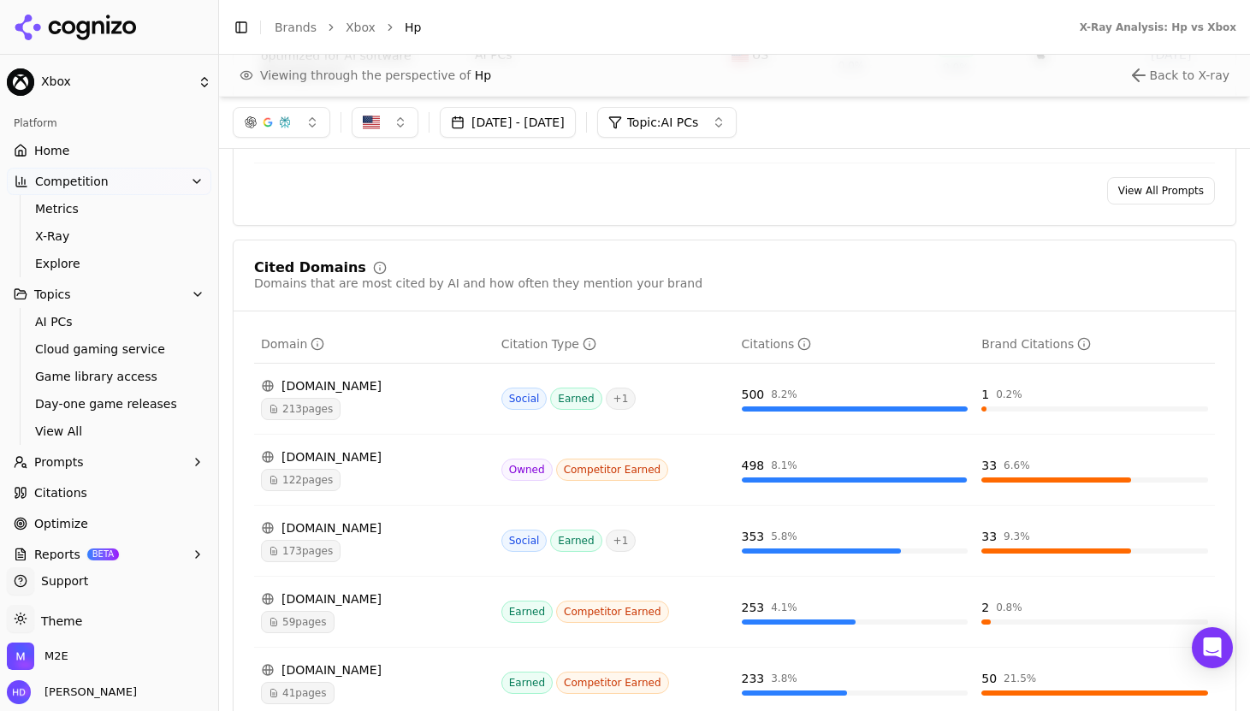
scroll to position [1687, 0]
click at [953, 262] on div "Cited Domains Domains that are most cited by AI and how often they mention your…" at bounding box center [734, 277] width 961 height 31
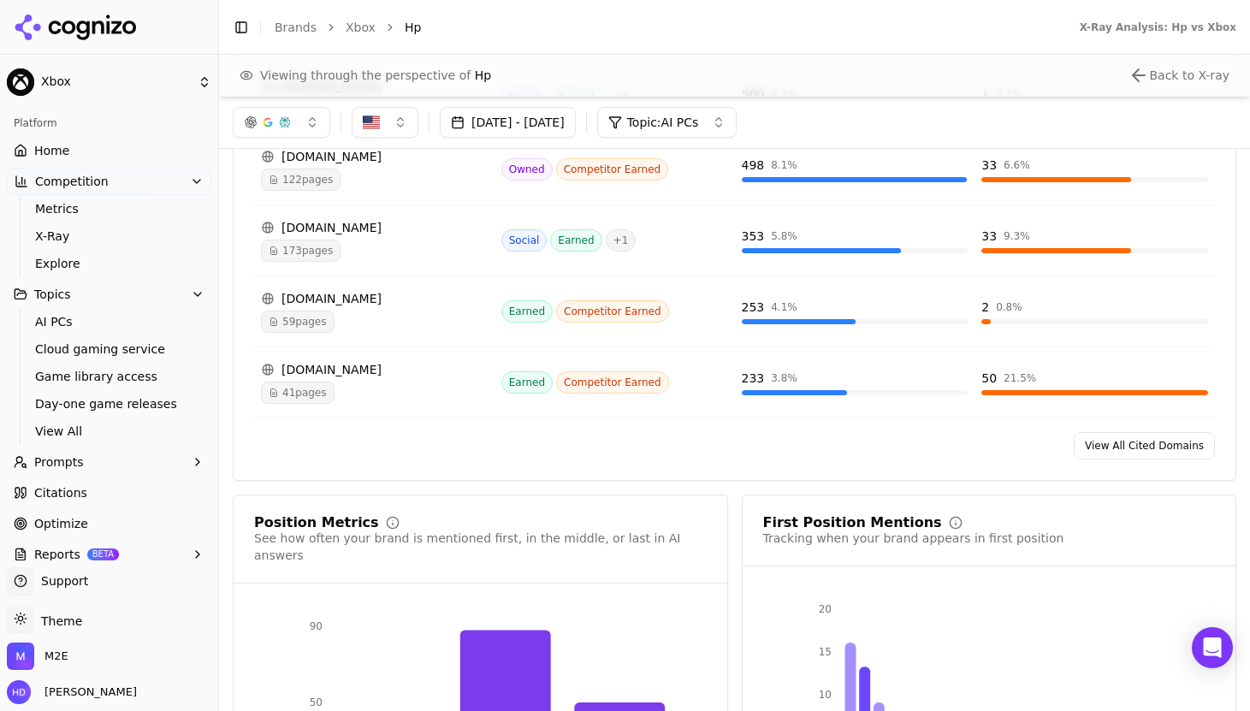
scroll to position [1742, 0]
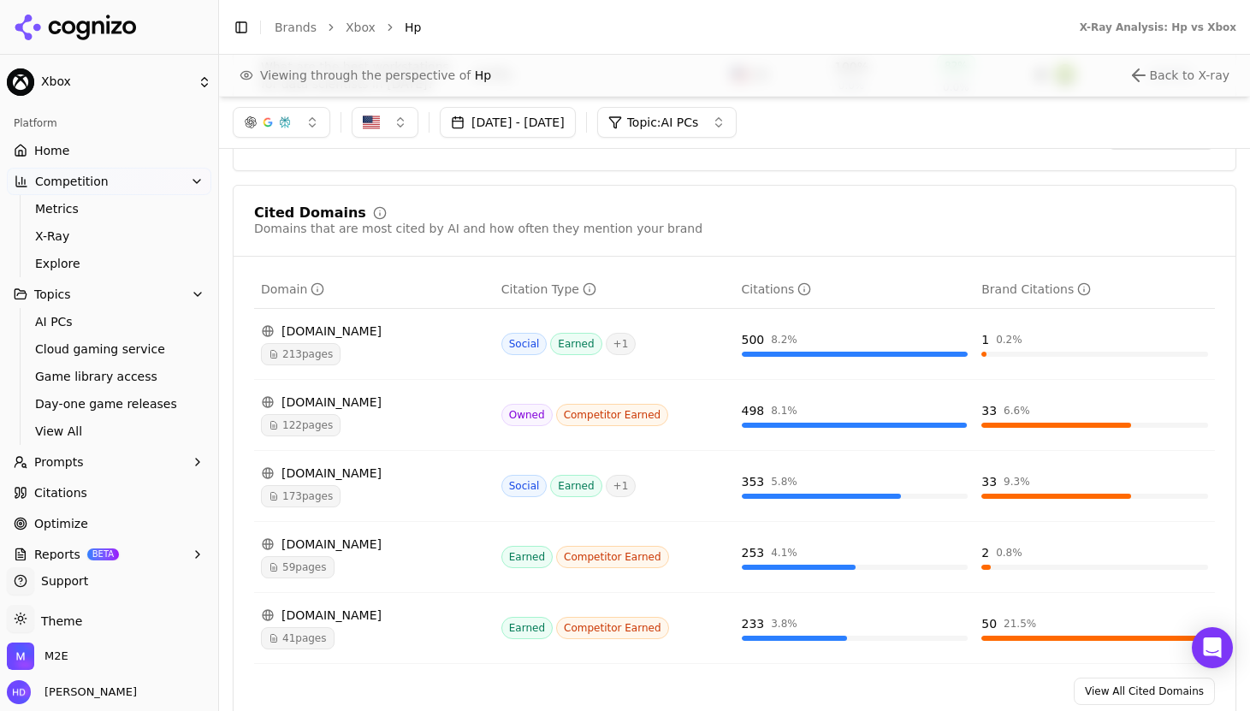
click at [576, 127] on button "[DATE] - [DATE]" at bounding box center [508, 122] width 136 height 31
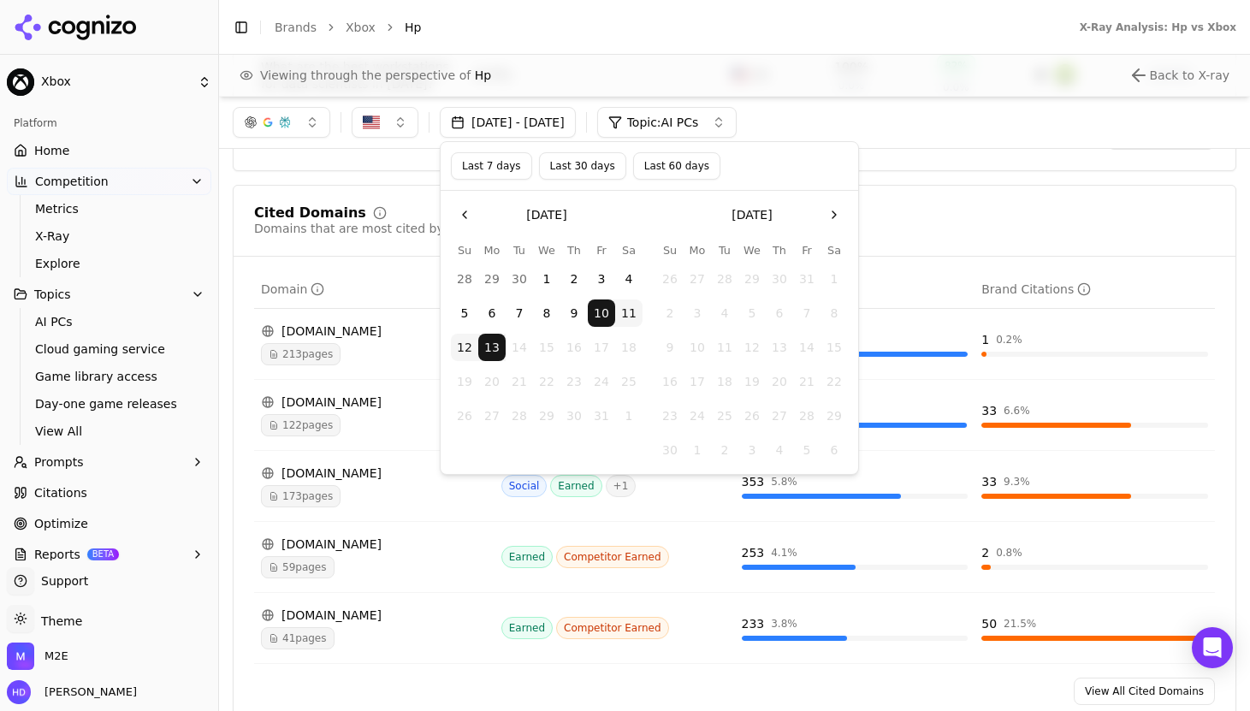
click at [886, 206] on div "Cited Domains Domains that are most cited by AI and how often they mention your…" at bounding box center [734, 221] width 961 height 31
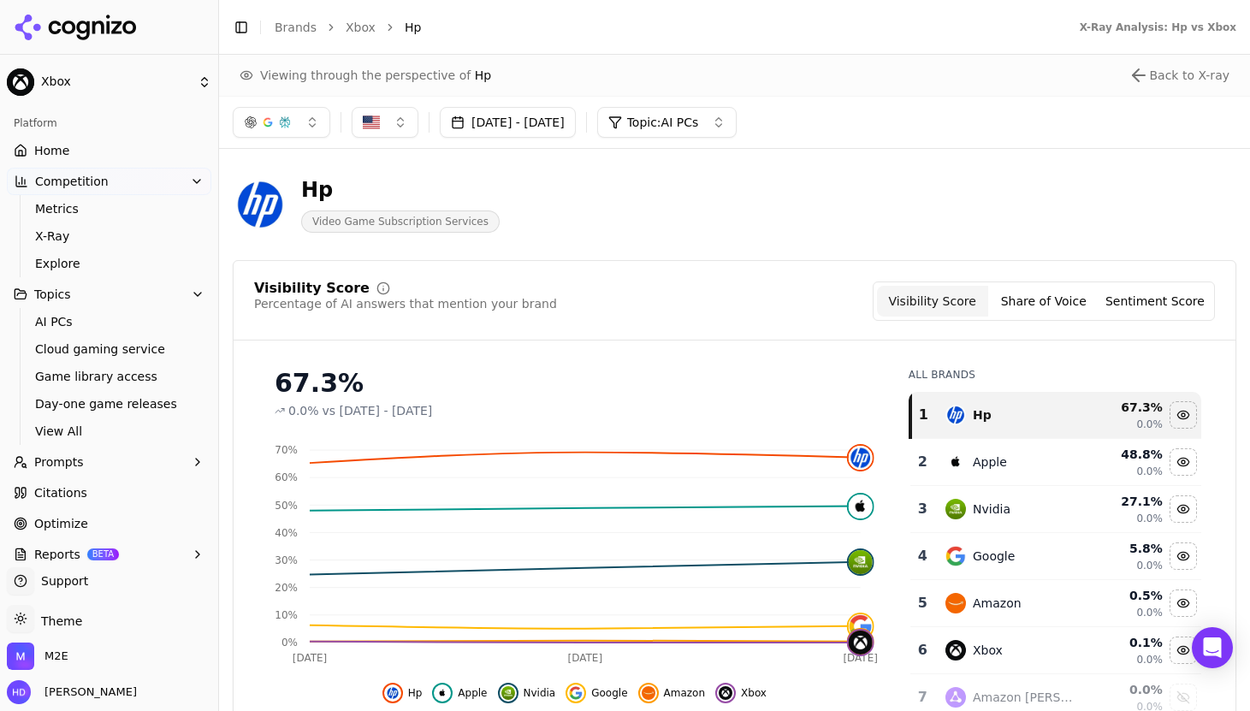
scroll to position [24, 0]
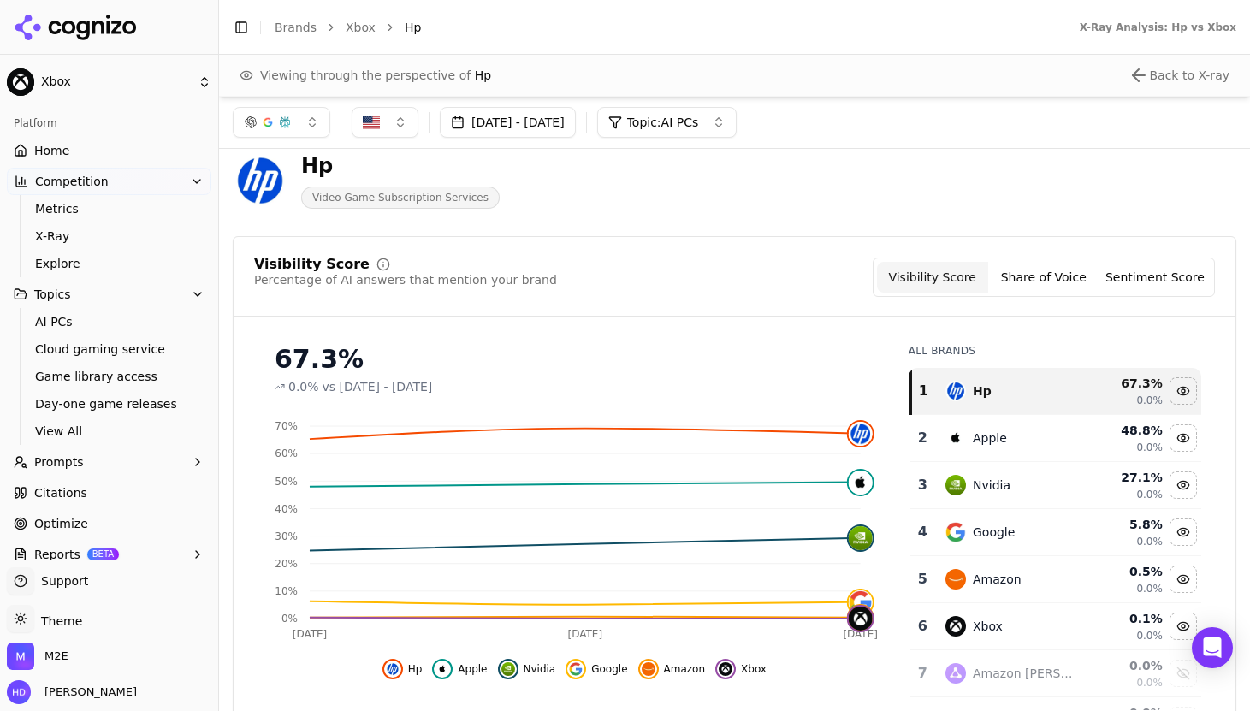
click at [1039, 267] on button "Share of Voice" at bounding box center [1043, 277] width 111 height 31
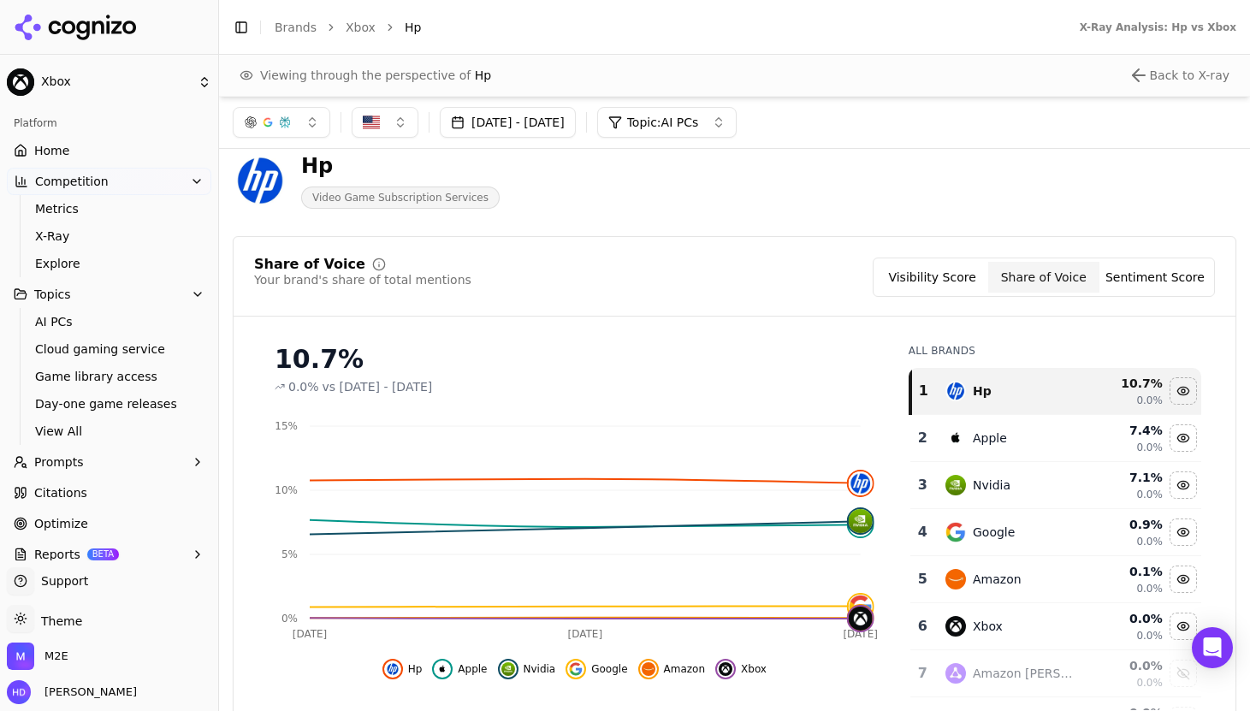
click at [1157, 270] on button "Sentiment Score" at bounding box center [1154, 277] width 111 height 31
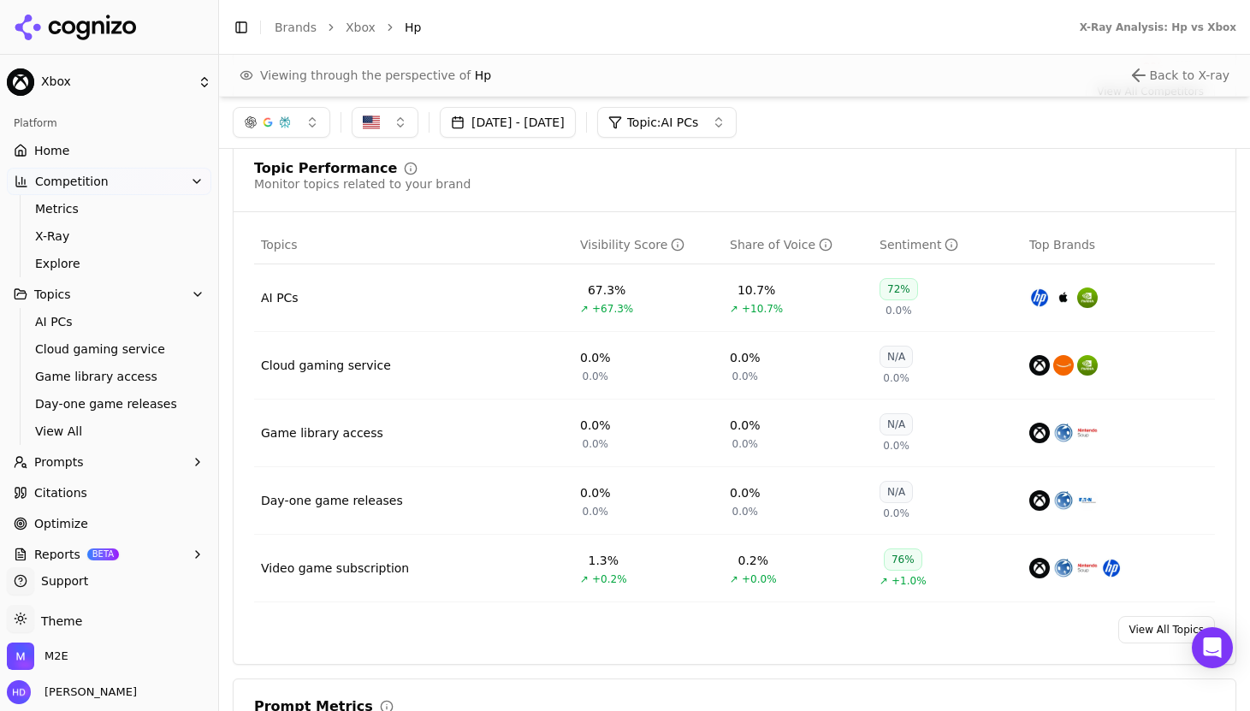
scroll to position [669, 0]
click at [437, 324] on td "AI PCs" at bounding box center [413, 299] width 319 height 68
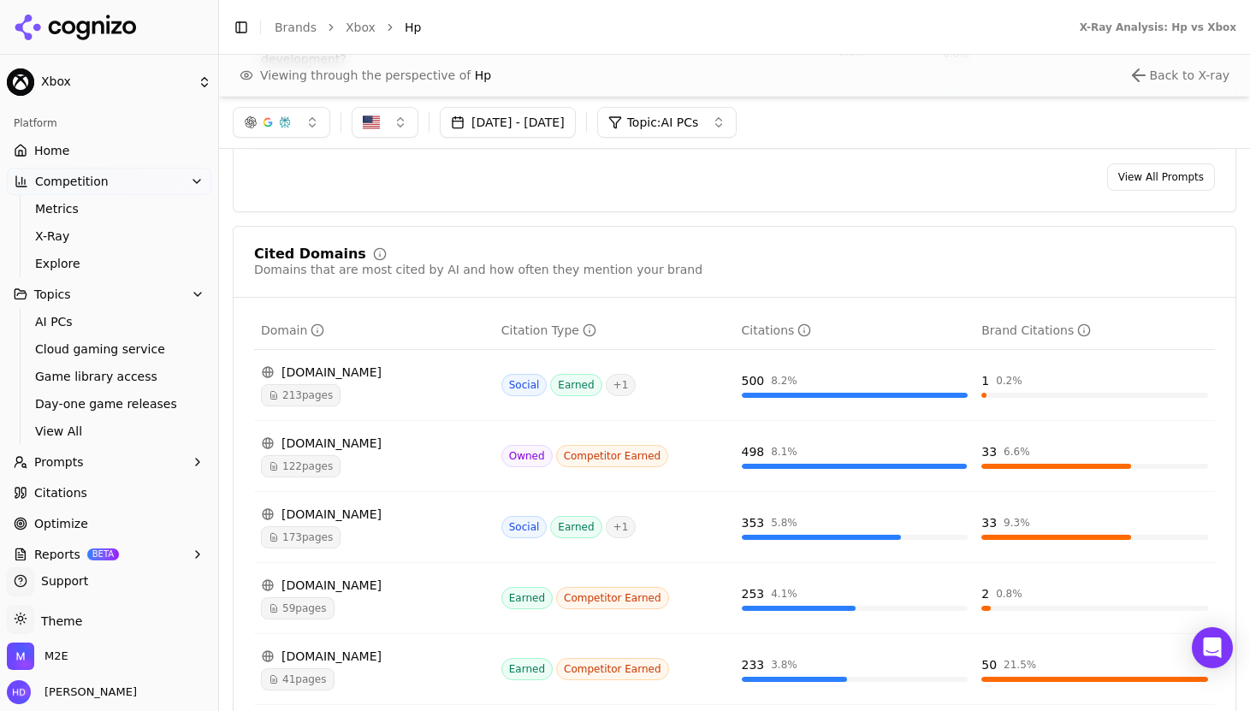
scroll to position [1700, 0]
click at [458, 364] on div "[DOMAIN_NAME] 213 pages" at bounding box center [374, 385] width 227 height 43
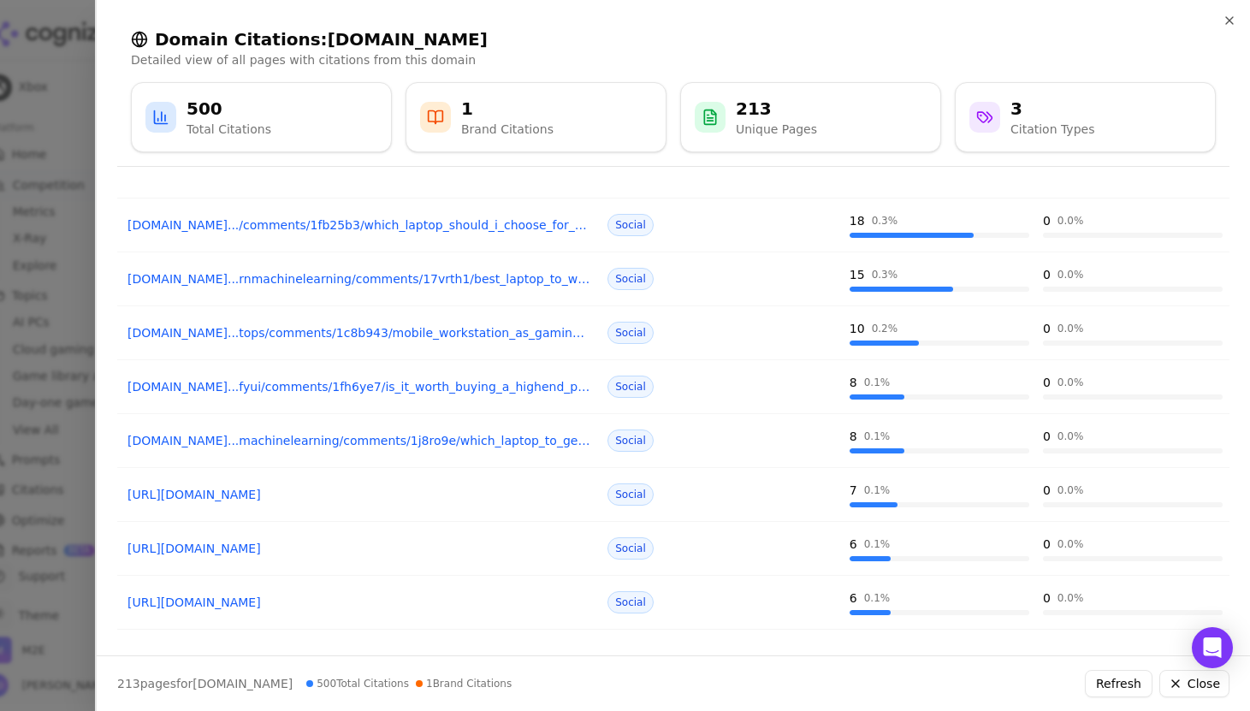
scroll to position [229, 0]
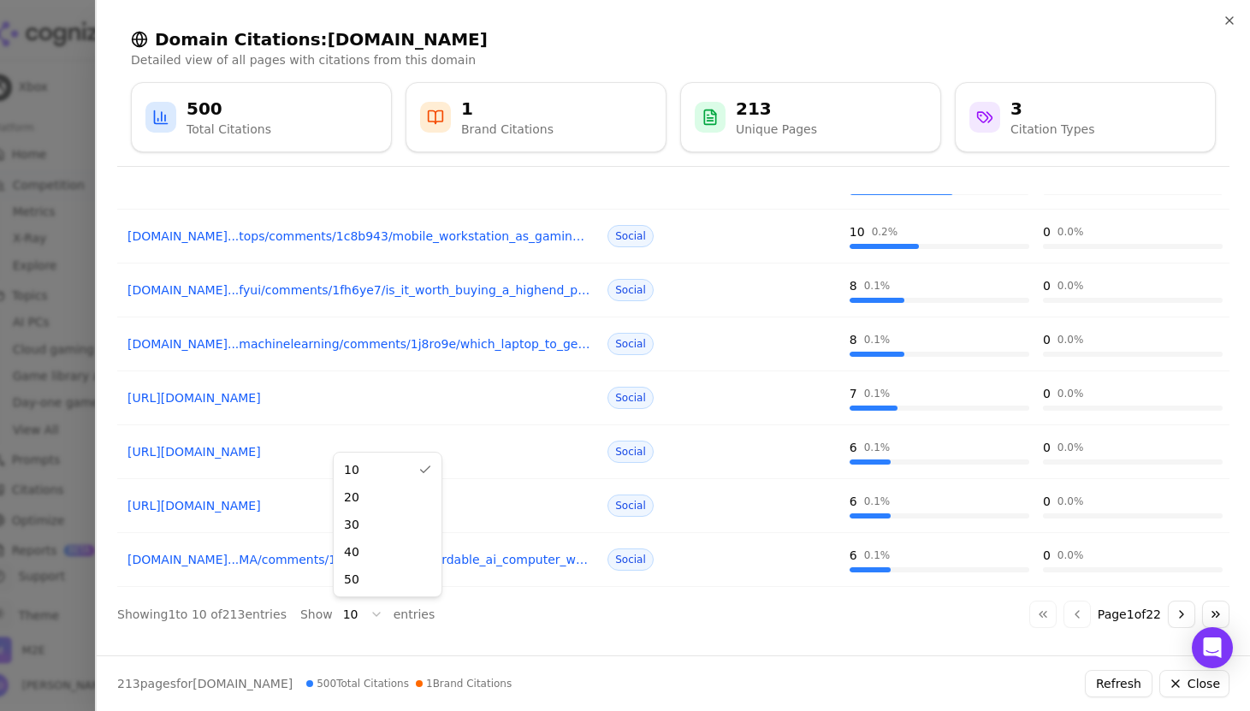
click at [340, 618] on body "Xbox Platform Home Competition Metrics X-Ray Explore Topics AI PCs Cloud gaming…" at bounding box center [625, 355] width 1250 height 711
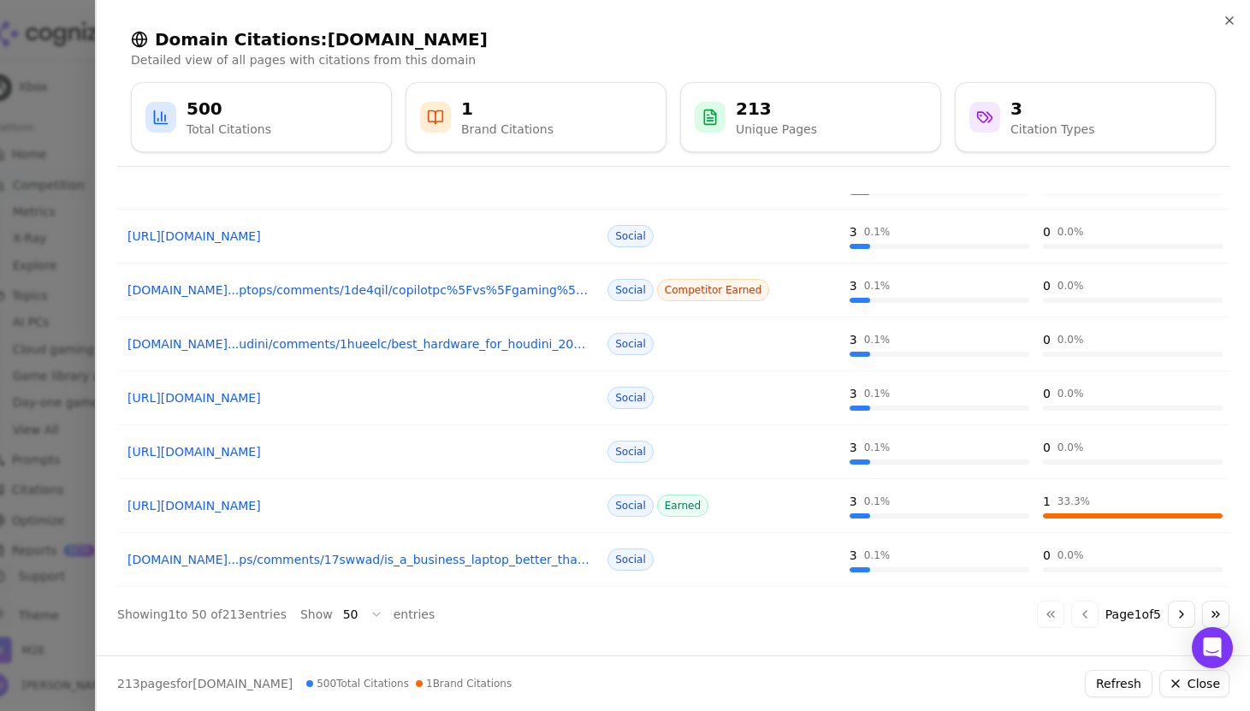
scroll to position [2384, 0]
click at [1179, 613] on button "Go to next page" at bounding box center [1181, 614] width 27 height 27
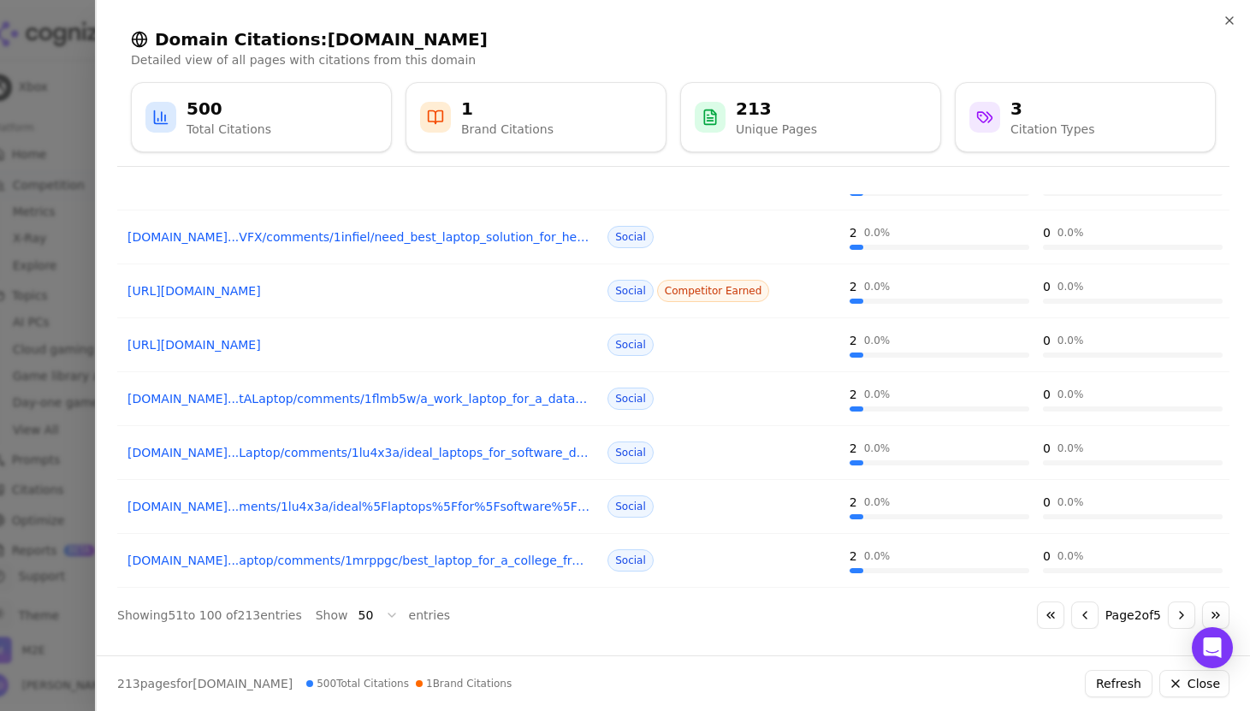
click at [1179, 613] on button "Go to next page" at bounding box center [1181, 614] width 27 height 27
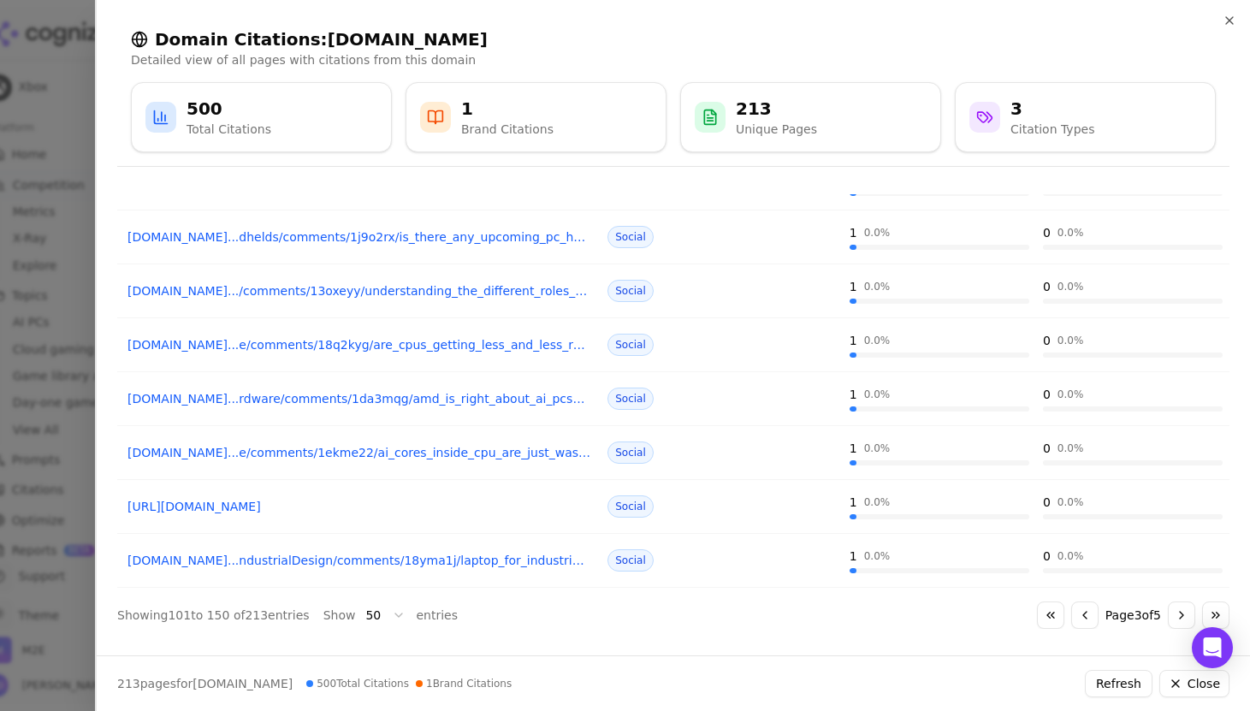
click at [1179, 613] on button "Go to next page" at bounding box center [1181, 614] width 27 height 27
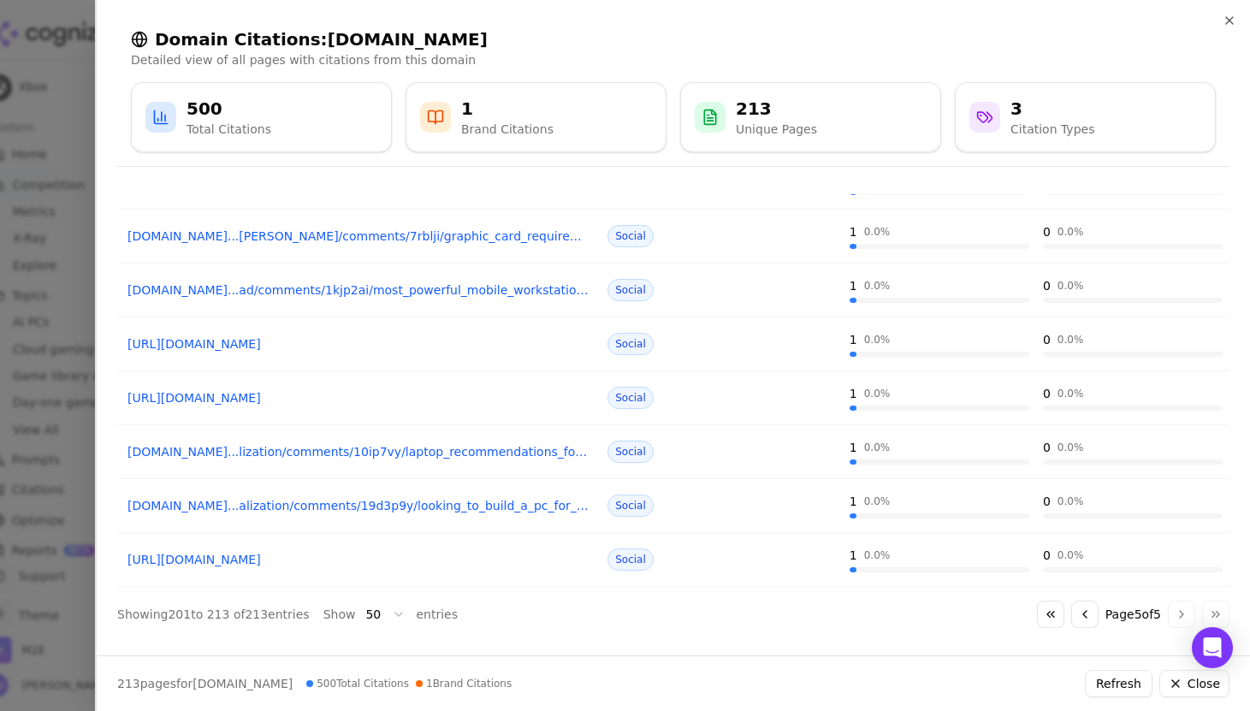
click at [1179, 613] on div "Go to first page Go to previous page Page 5 of 5 Go to next page Go to last page" at bounding box center [1133, 613] width 192 height 27
click at [1073, 620] on button "Go to previous page" at bounding box center [1084, 613] width 27 height 27
